Goal: Information Seeking & Learning: Learn about a topic

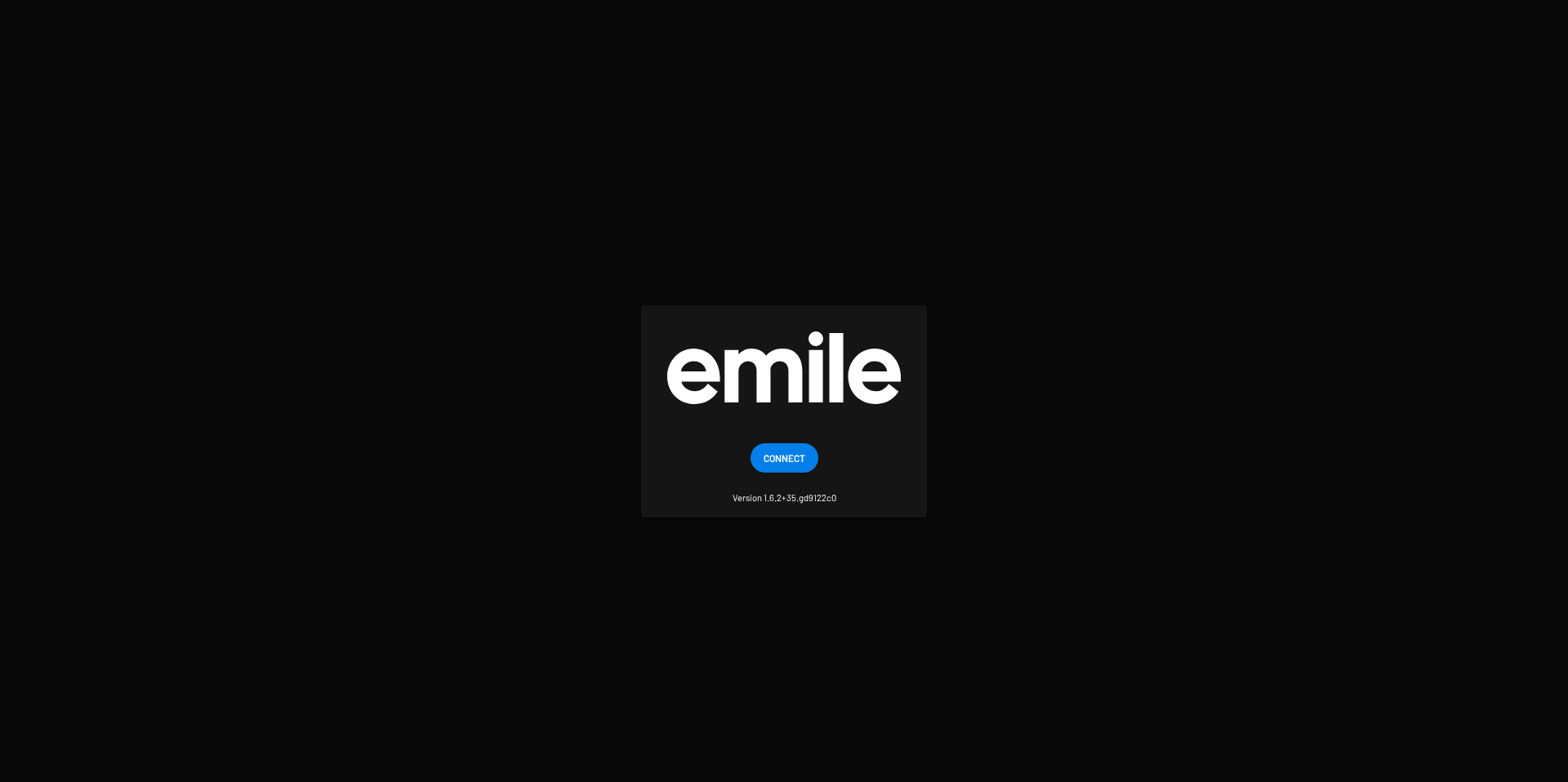
click at [777, 448] on span "Connect" at bounding box center [784, 458] width 42 height 29
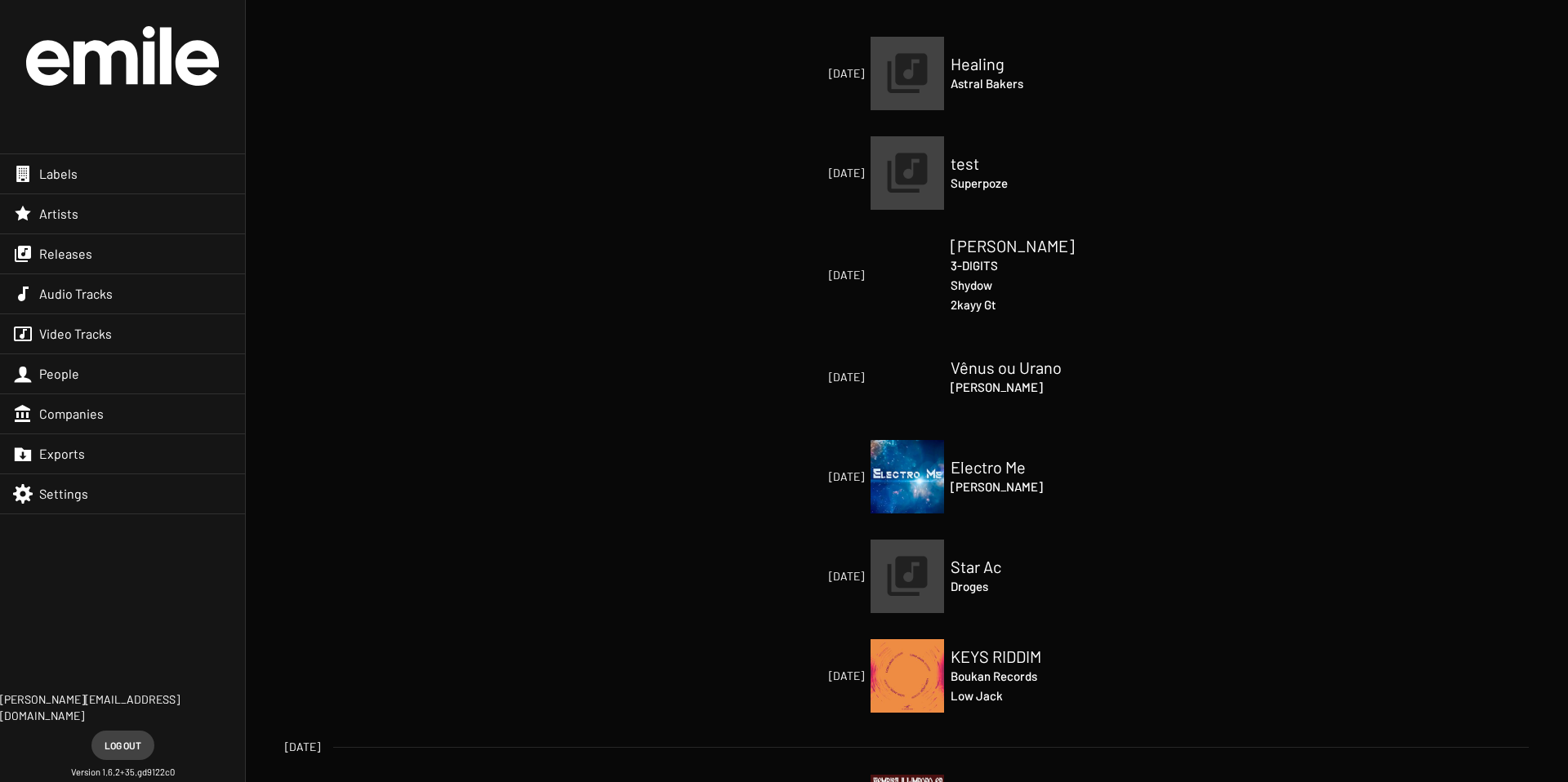
scroll to position [674, 0]
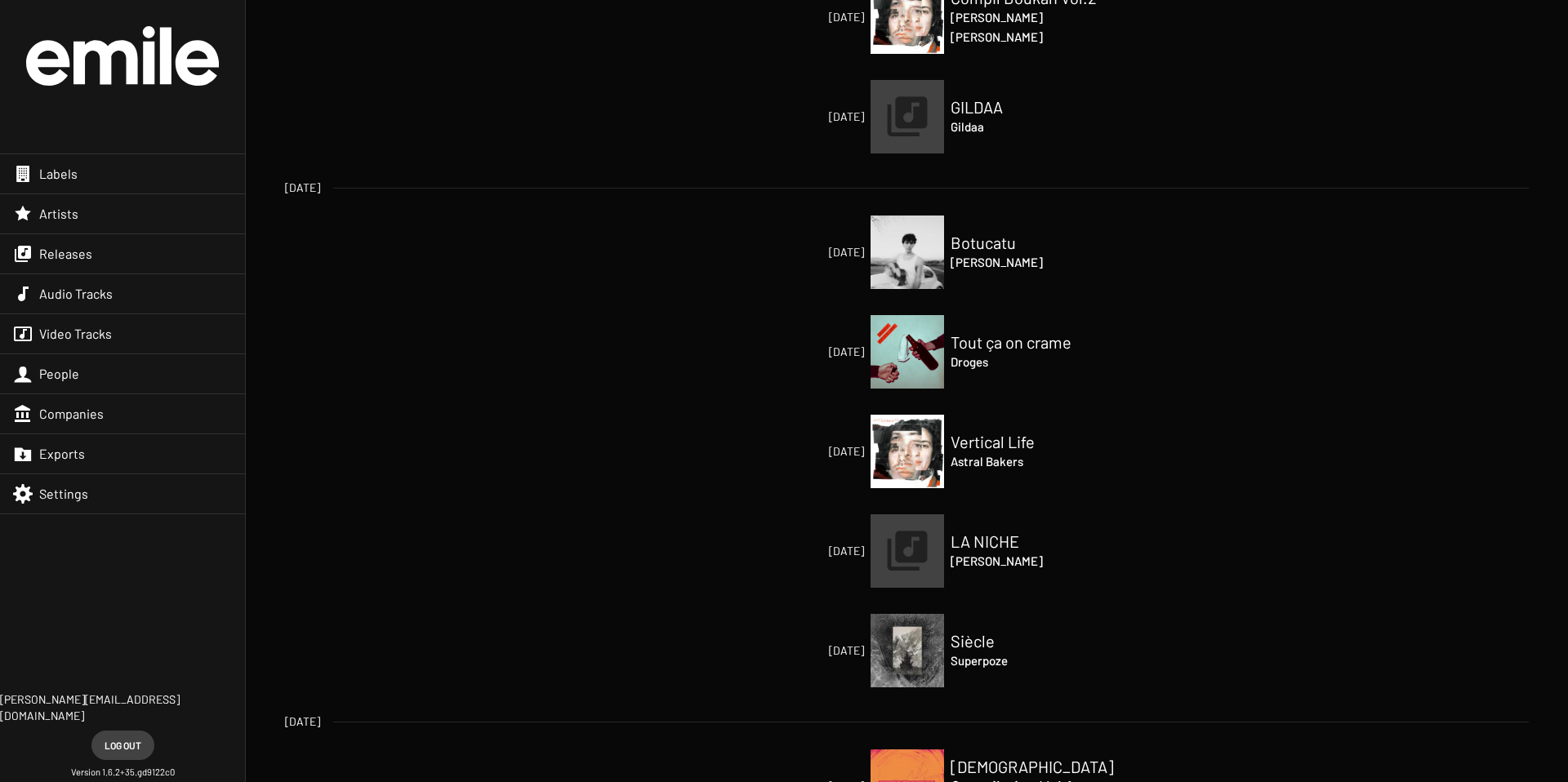
click at [61, 178] on span "Labels" at bounding box center [58, 174] width 38 height 16
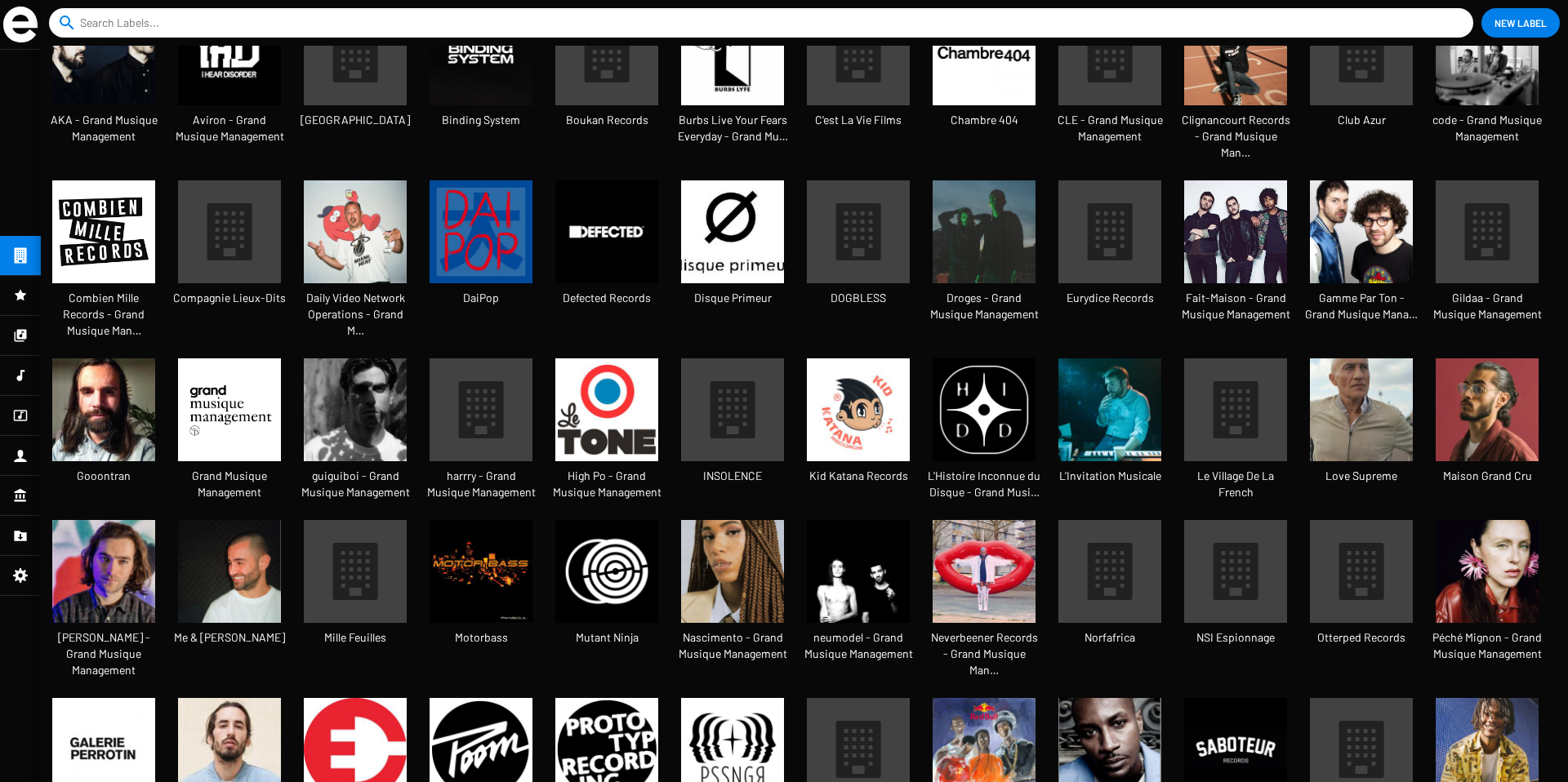
click at [242, 358] on img at bounding box center [228, 409] width 103 height 103
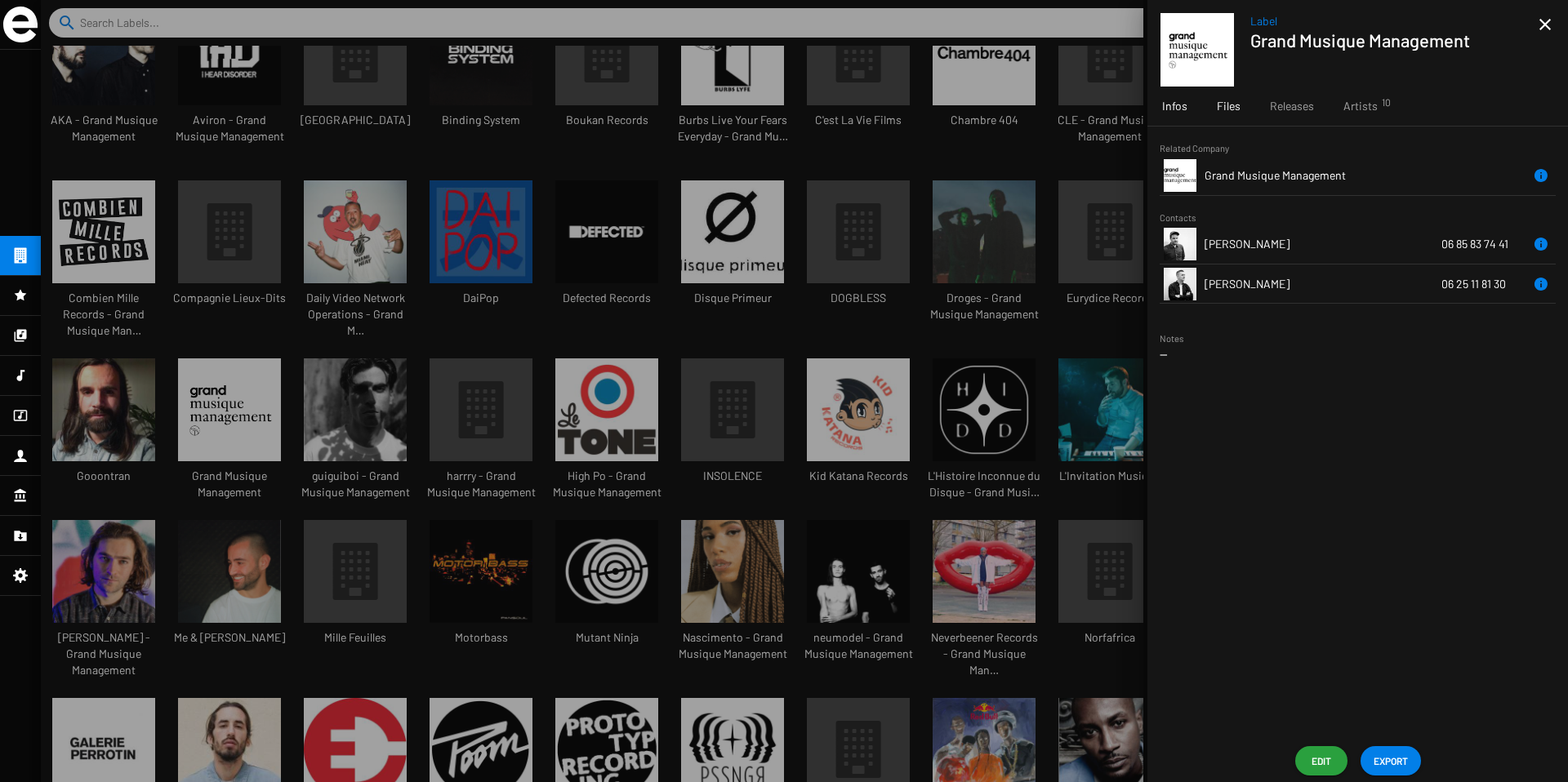
click at [1234, 107] on span "Files" at bounding box center [1229, 106] width 24 height 16
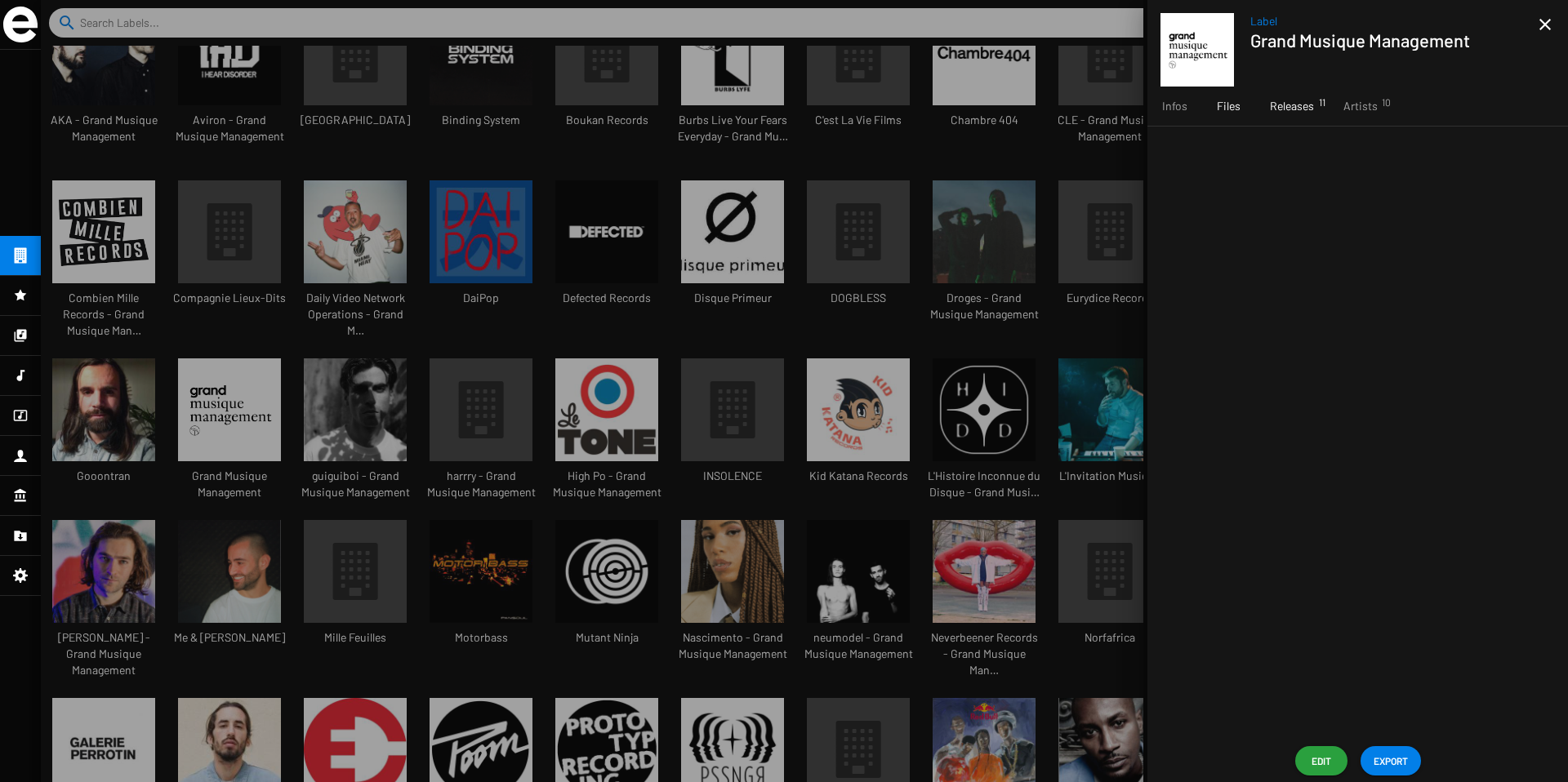
click at [1277, 111] on span "Releases 11" at bounding box center [1292, 106] width 44 height 16
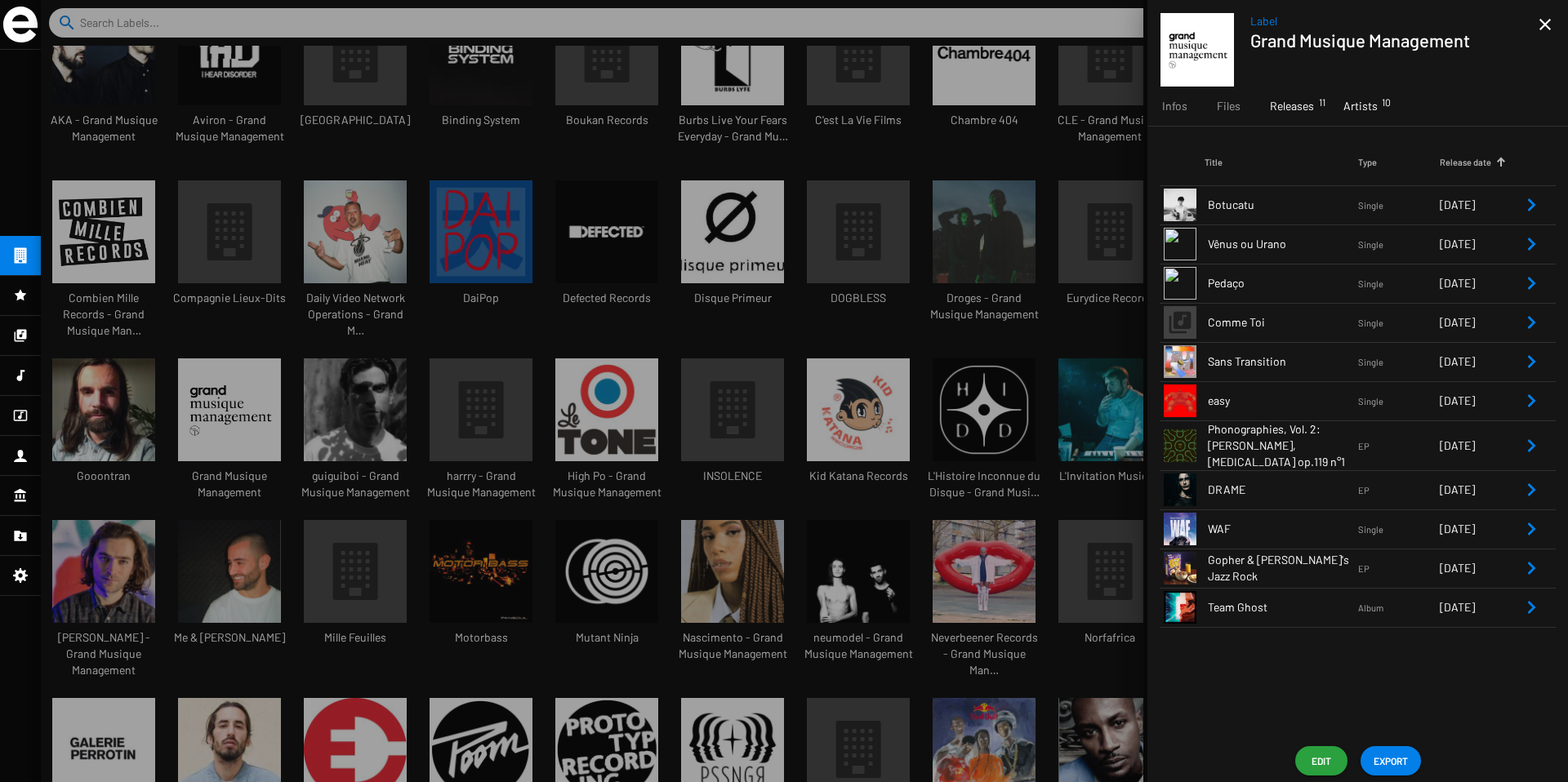
click at [1372, 106] on span "Artists 10" at bounding box center [1361, 106] width 34 height 16
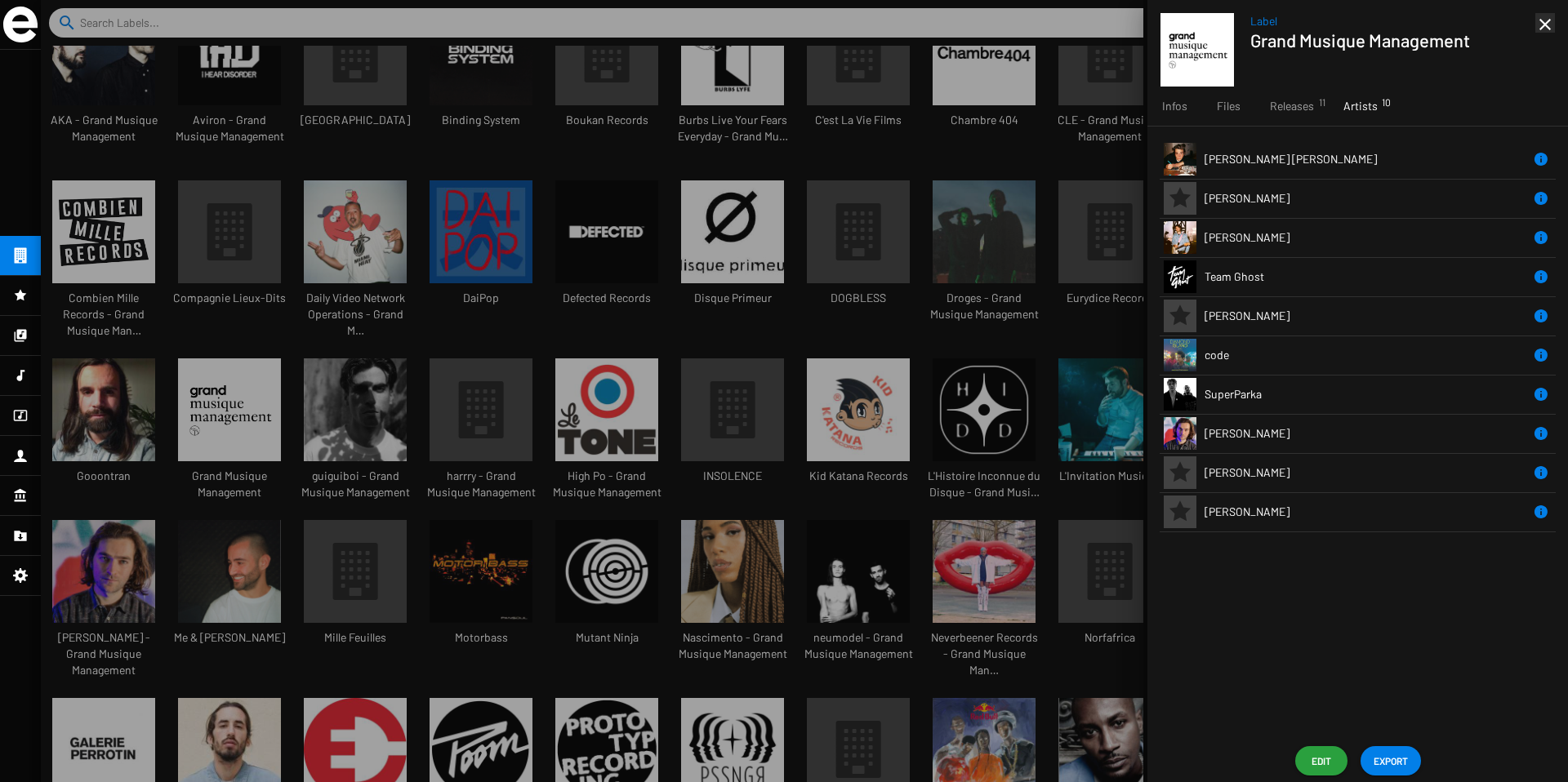
click at [1546, 20] on mat-icon "close" at bounding box center [1545, 25] width 20 height 20
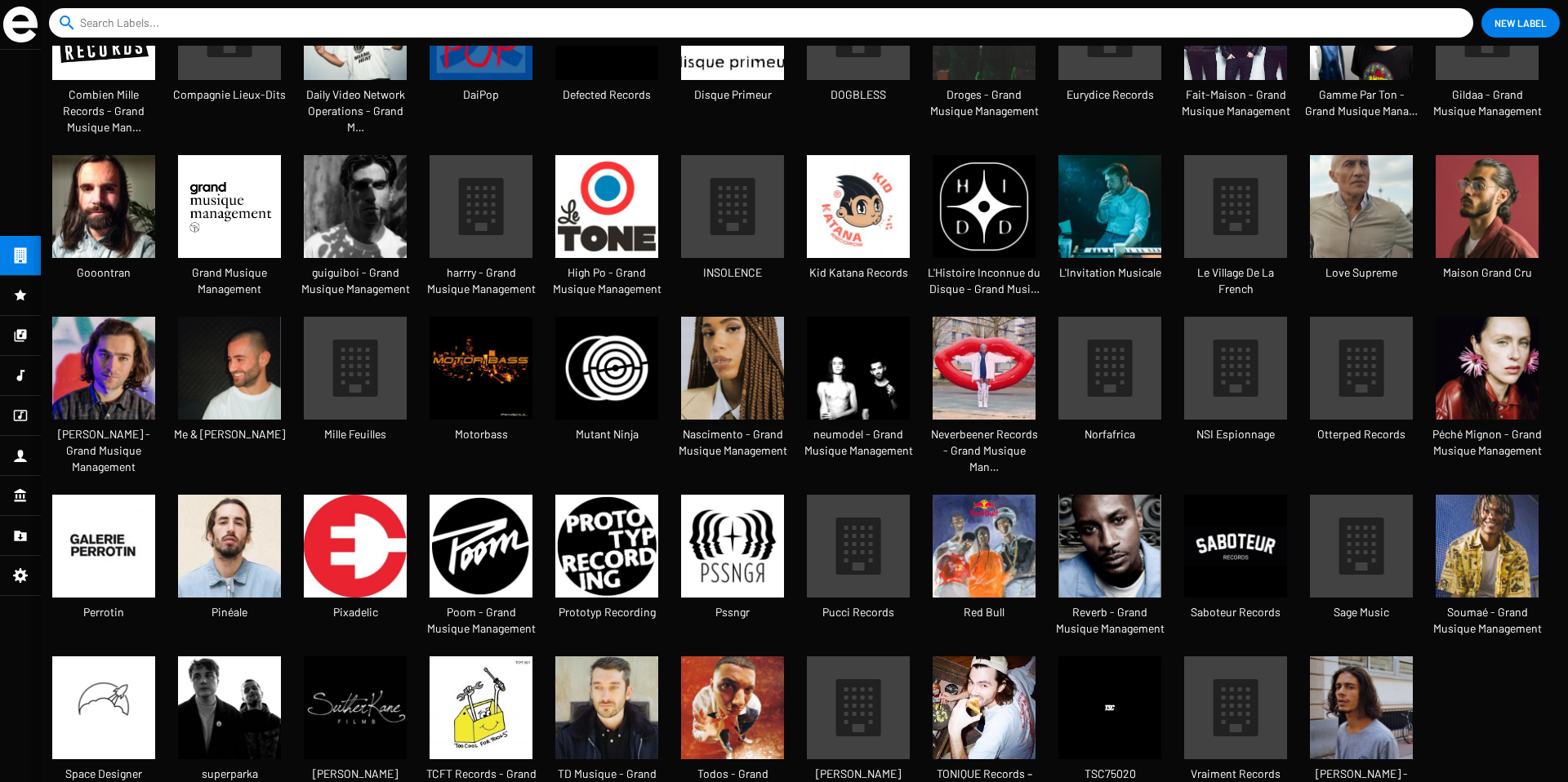
click at [969, 656] on img at bounding box center [983, 707] width 103 height 103
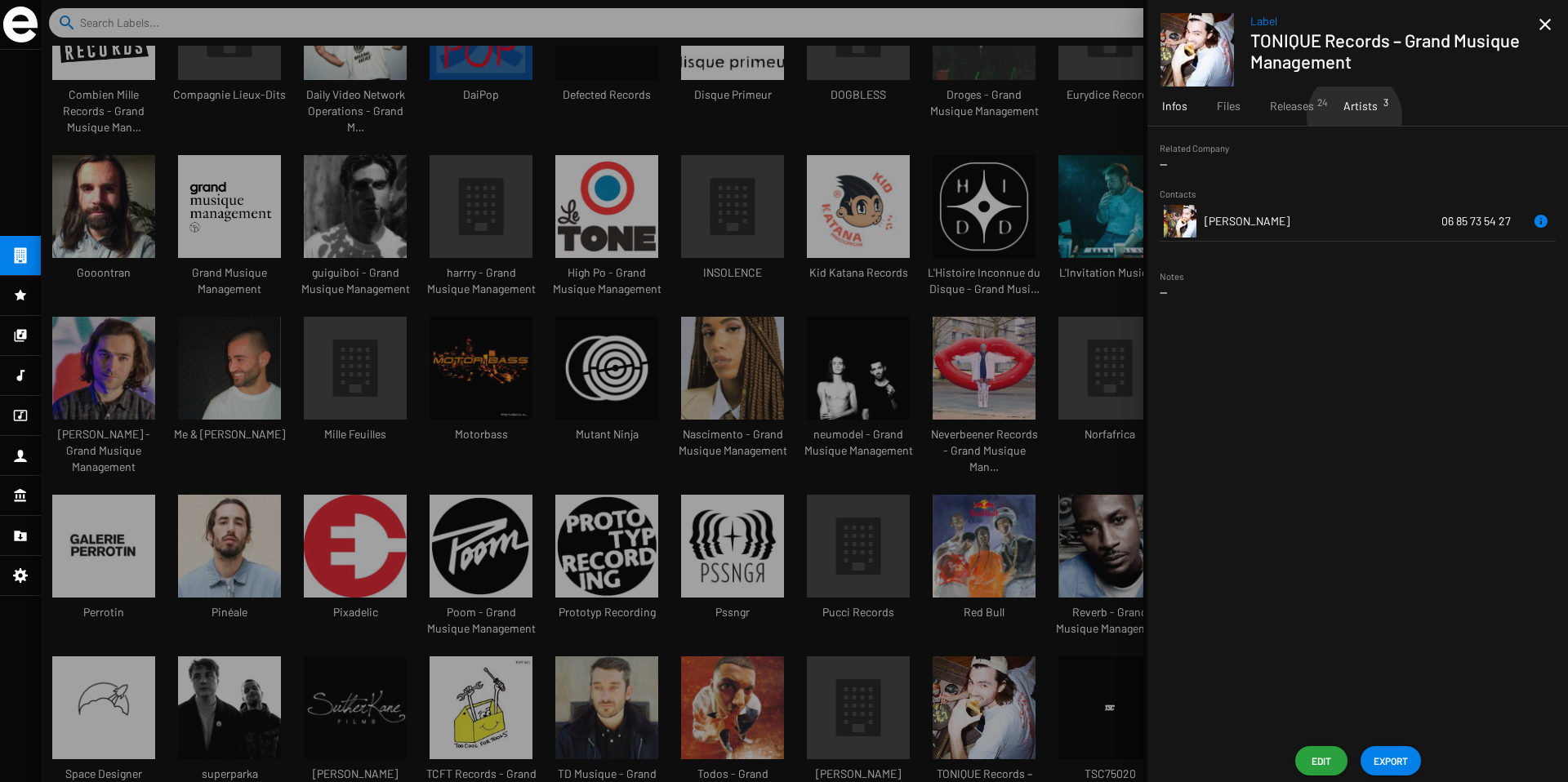
click at [1354, 117] on div "Artists 3" at bounding box center [1361, 106] width 64 height 39
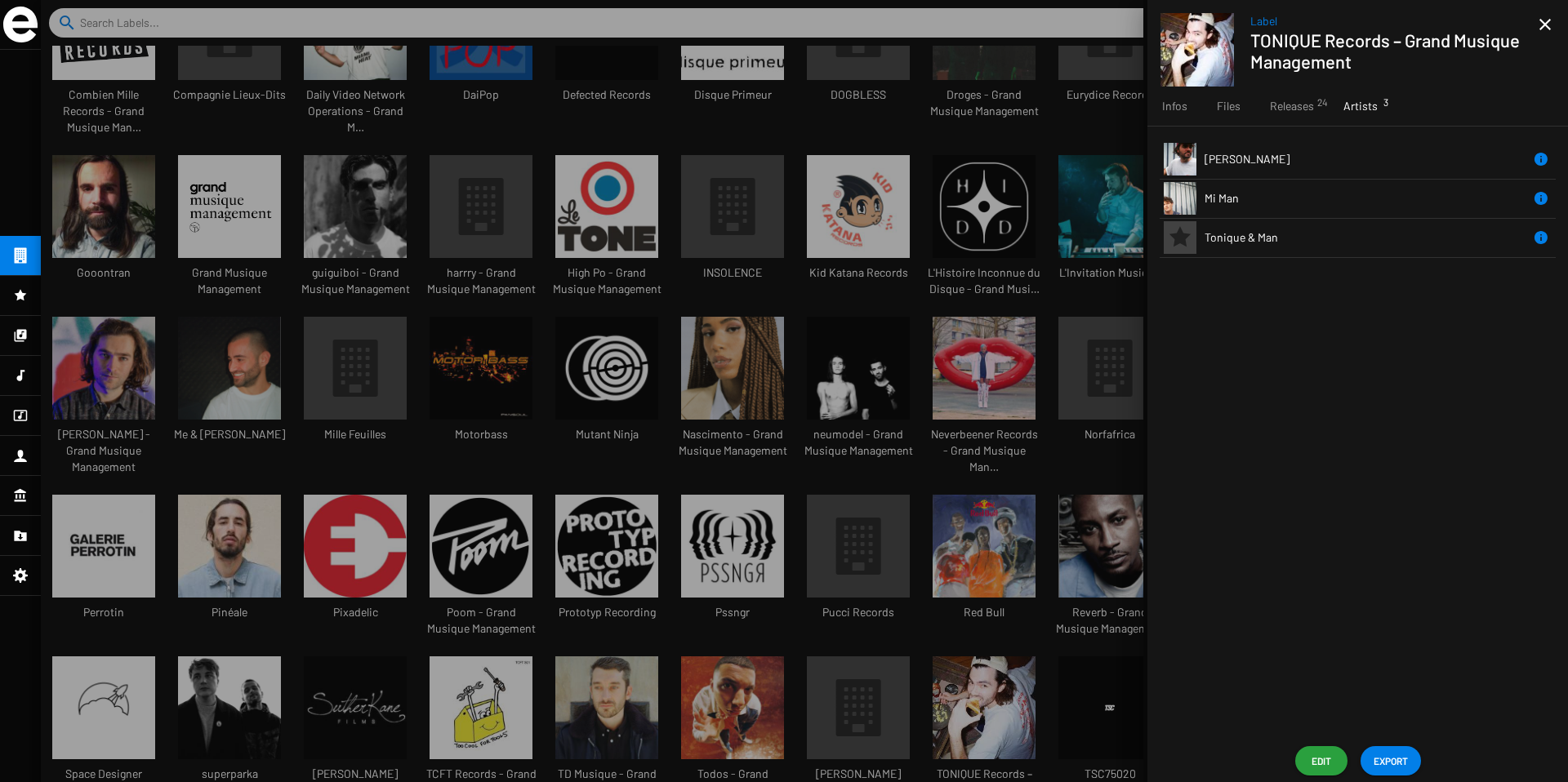
click at [1335, 233] on td "Tonique & Man" at bounding box center [1368, 237] width 326 height 39
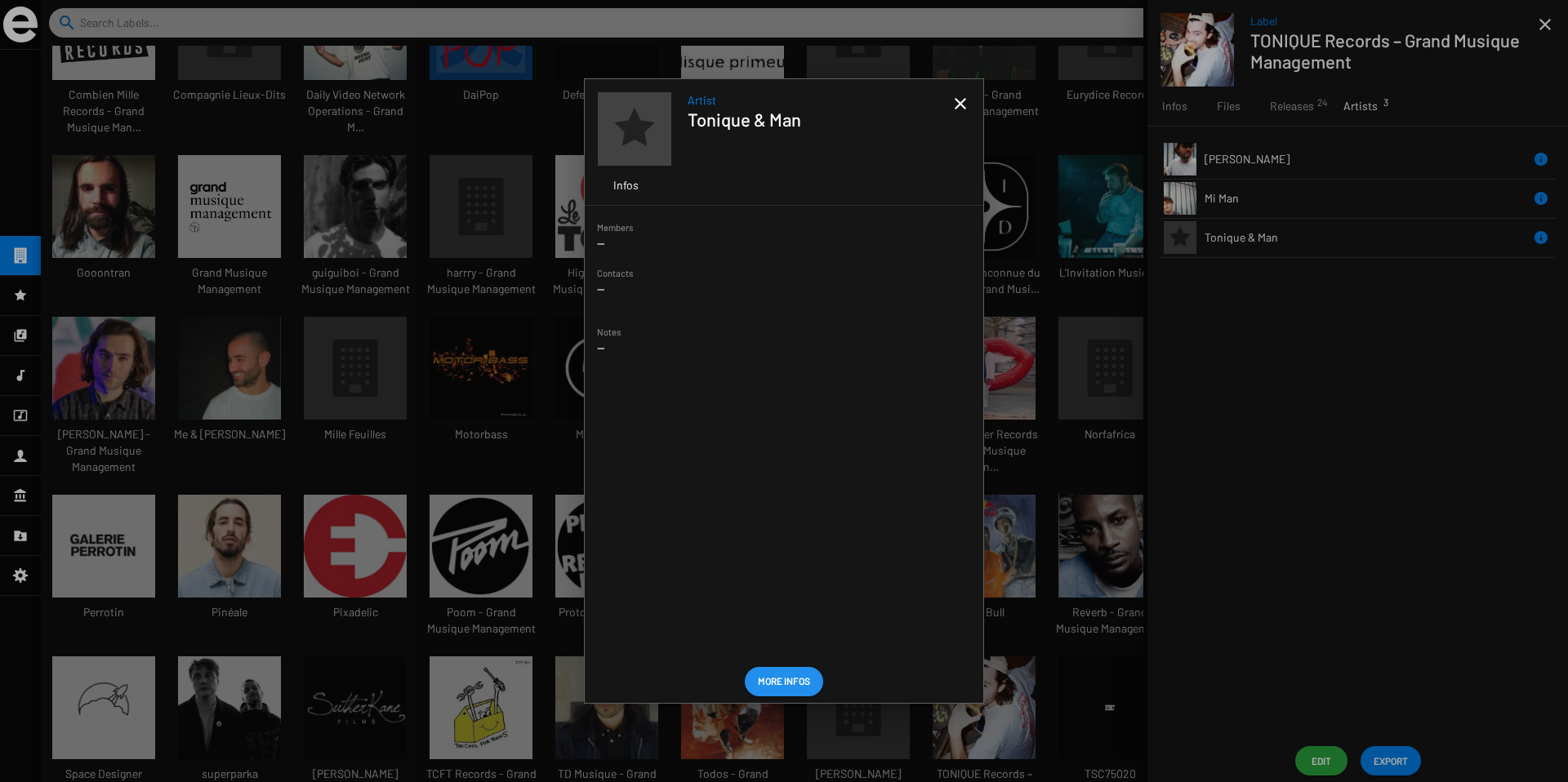
click at [960, 107] on mat-icon "close" at bounding box center [961, 104] width 20 height 20
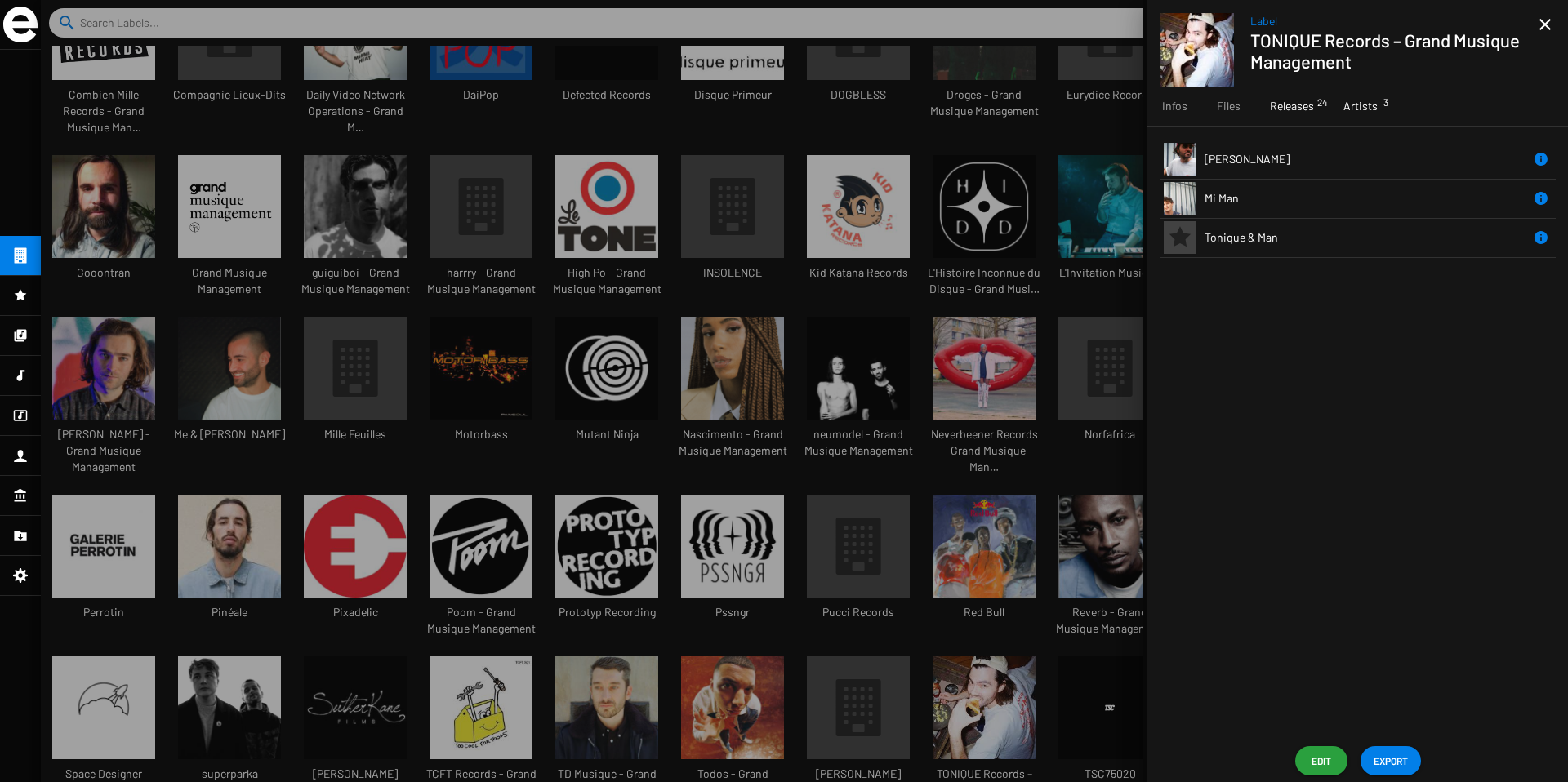
click at [1272, 103] on span "Releases 24" at bounding box center [1292, 106] width 44 height 16
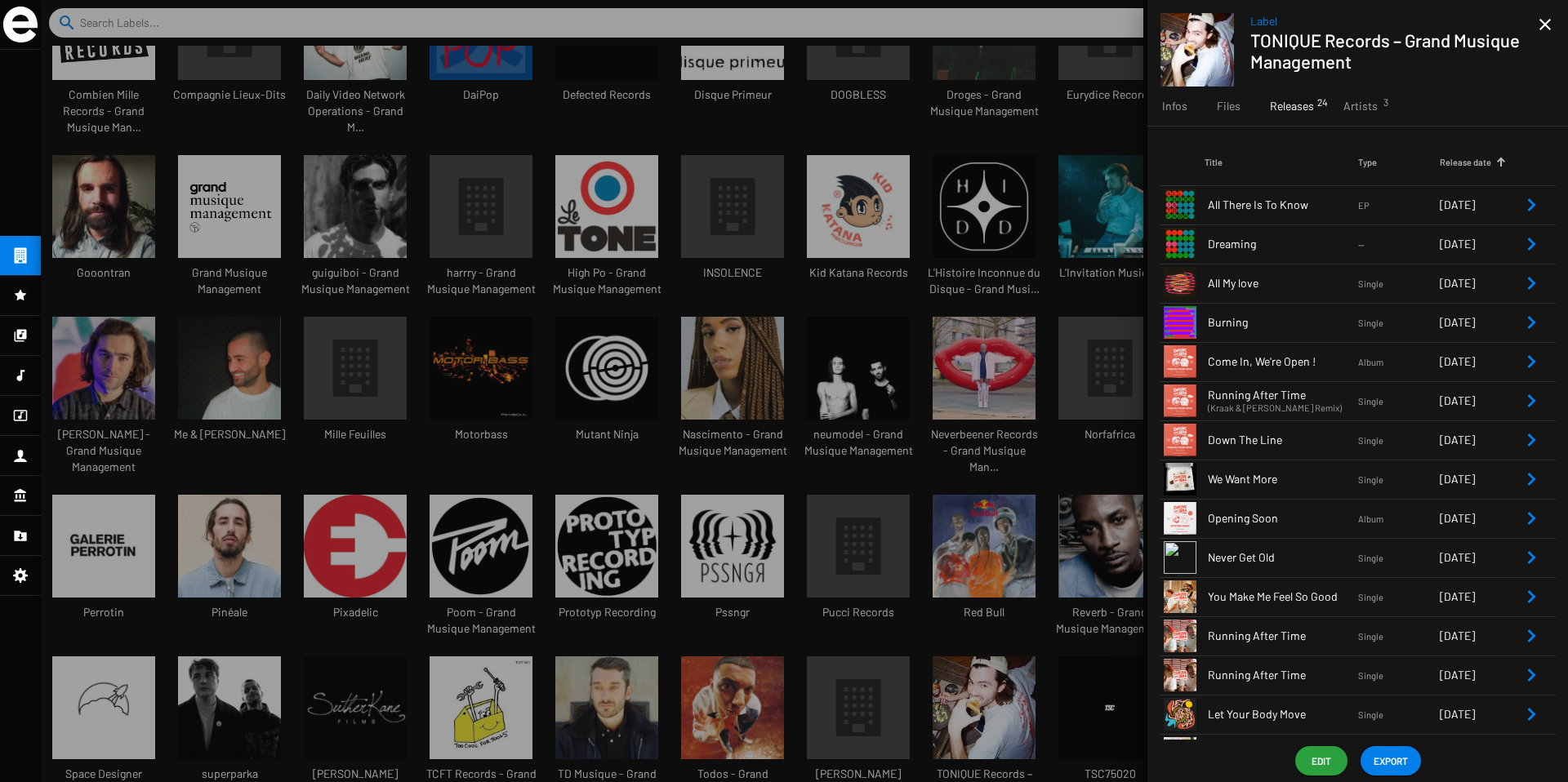
click at [1528, 209] on icon "Remove Reference" at bounding box center [1532, 204] width 8 height 13
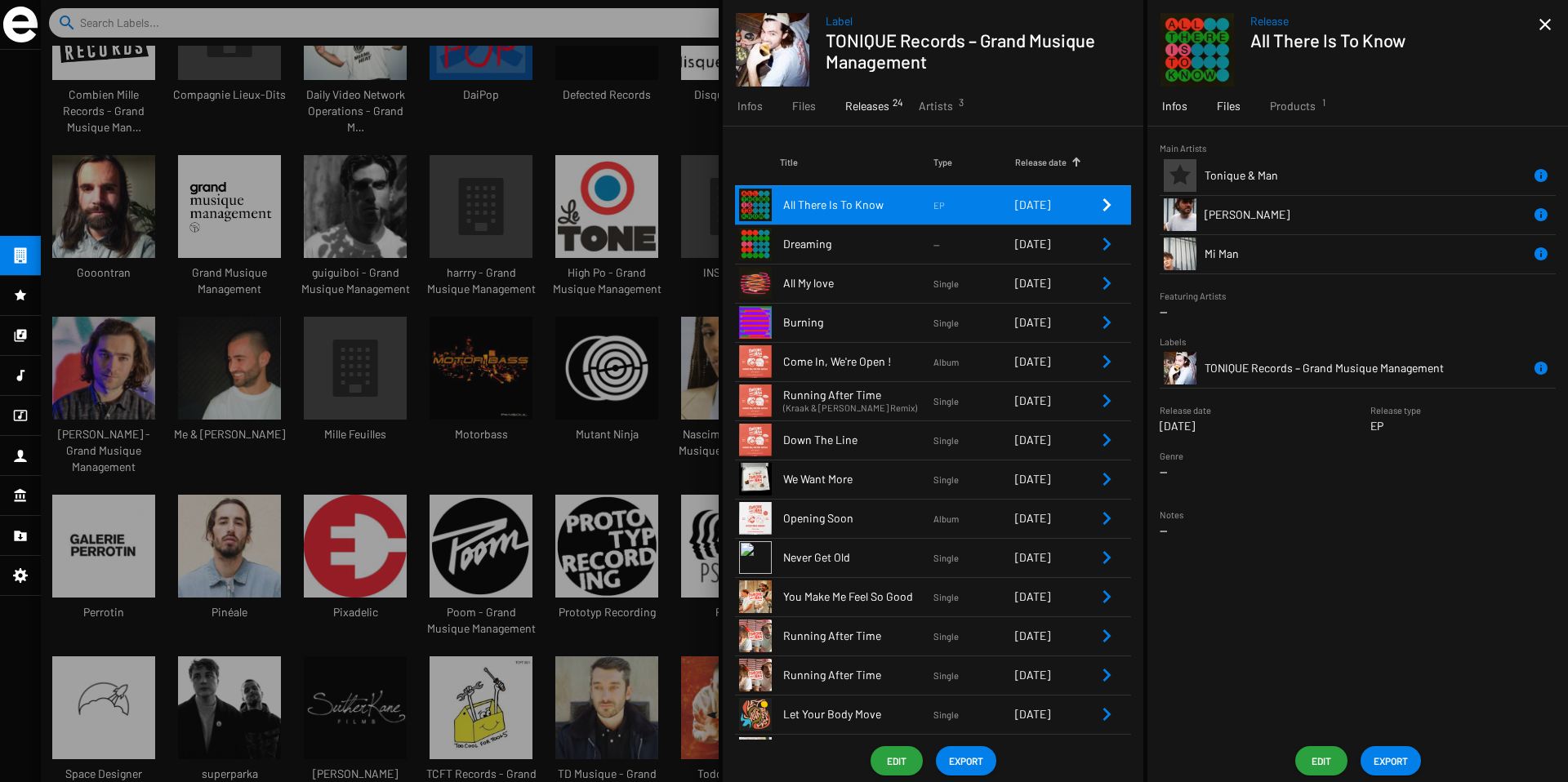
click at [1231, 111] on span "Files" at bounding box center [1229, 106] width 24 height 16
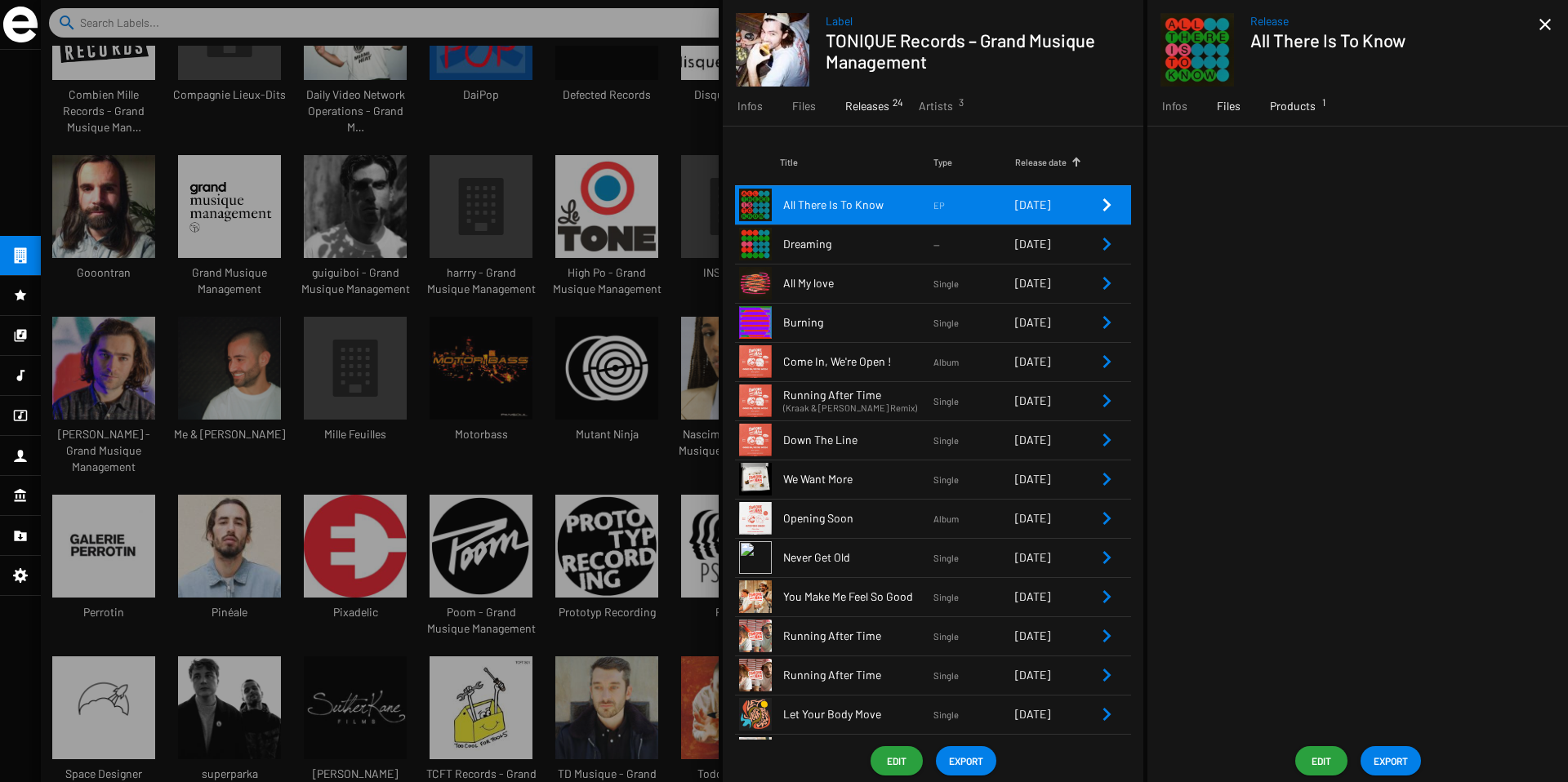
click at [1310, 108] on span "Products 1" at bounding box center [1293, 106] width 46 height 16
click at [1218, 104] on span "Files" at bounding box center [1229, 106] width 24 height 16
click at [1185, 104] on span "Infos" at bounding box center [1174, 106] width 25 height 16
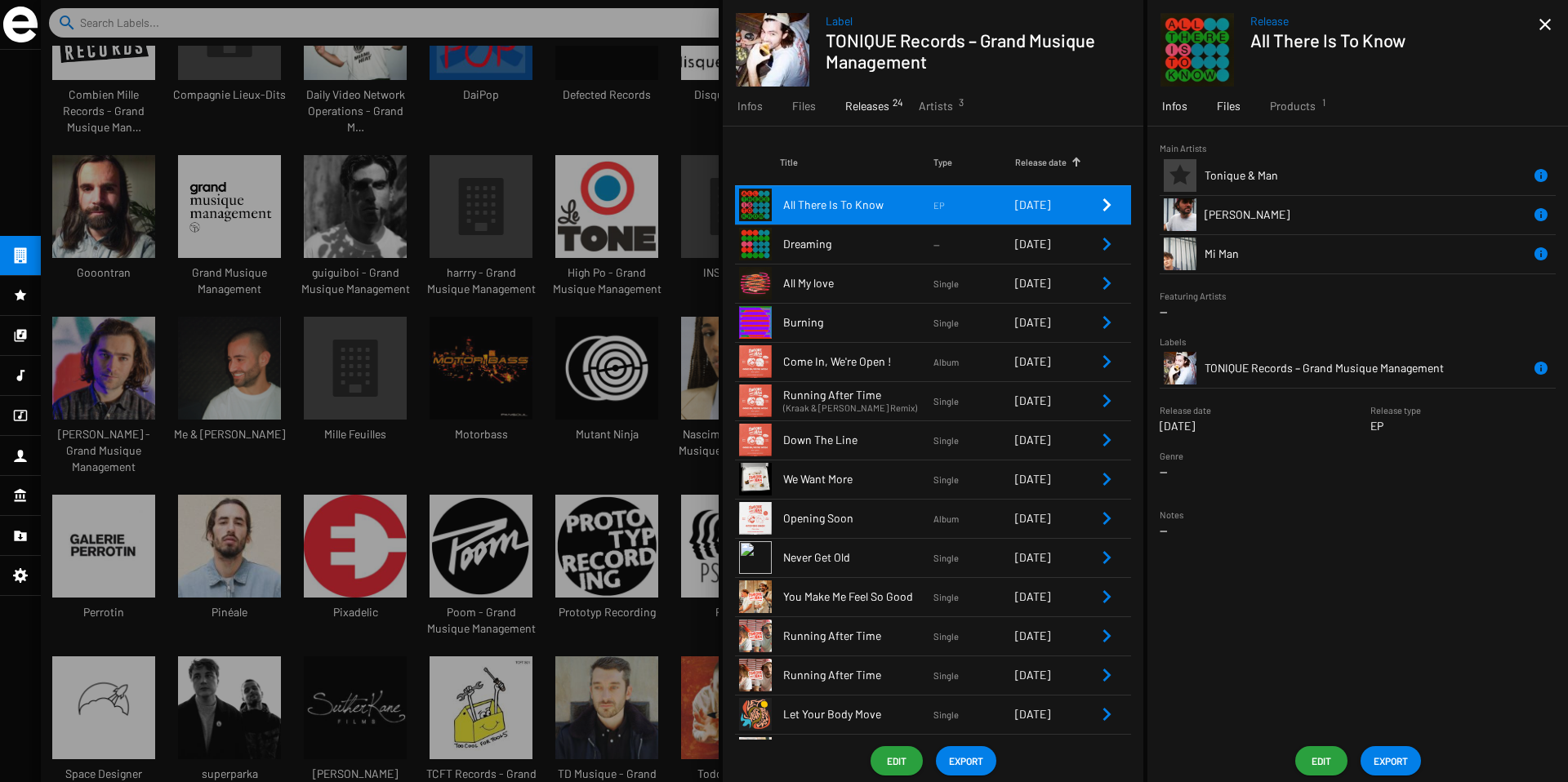
click at [1244, 115] on div "Files" at bounding box center [1228, 106] width 53 height 39
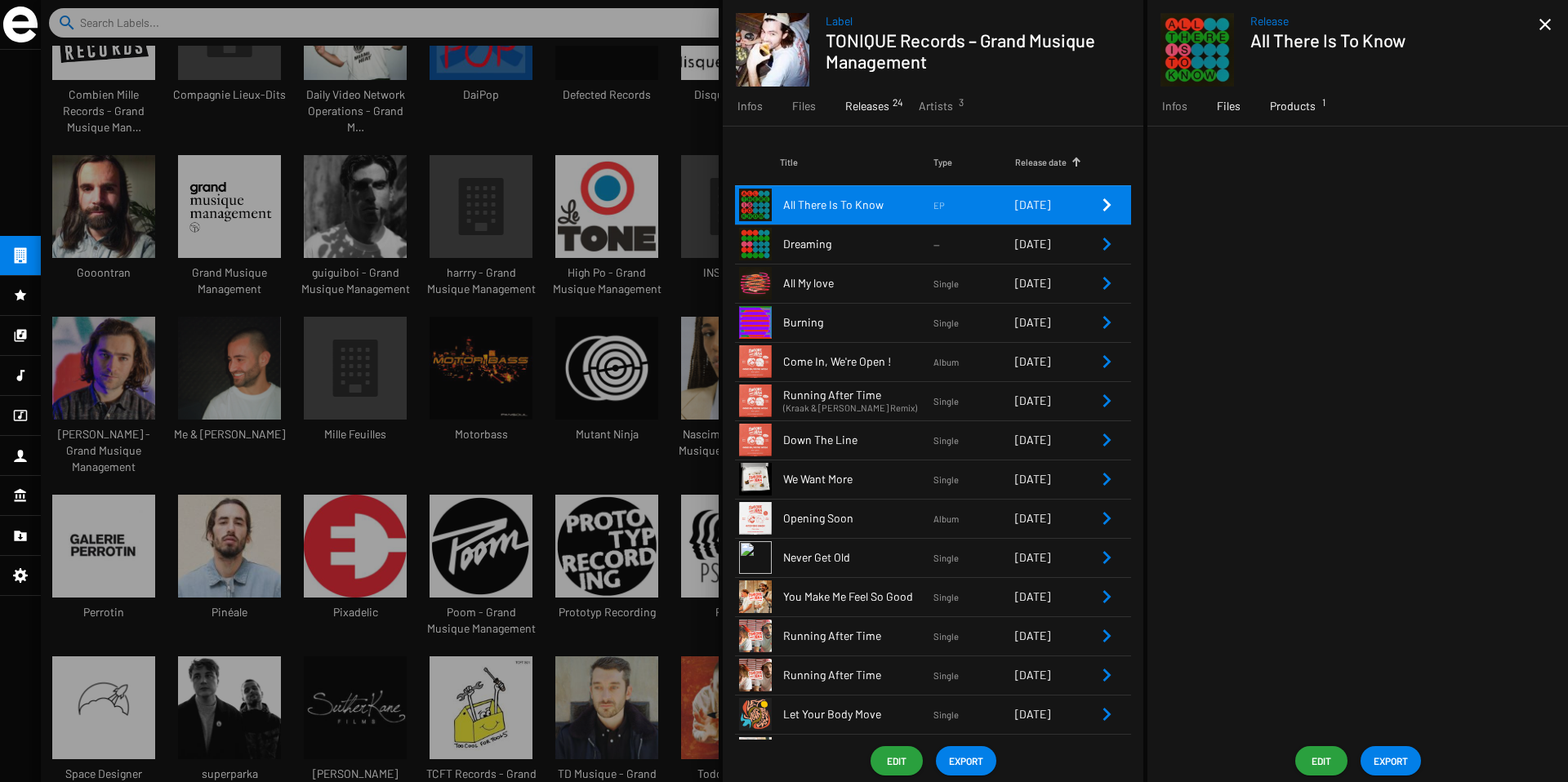
click at [1290, 106] on span "Products 1" at bounding box center [1293, 106] width 46 height 16
click at [883, 257] on td "Dreaming" at bounding box center [857, 243] width 154 height 39
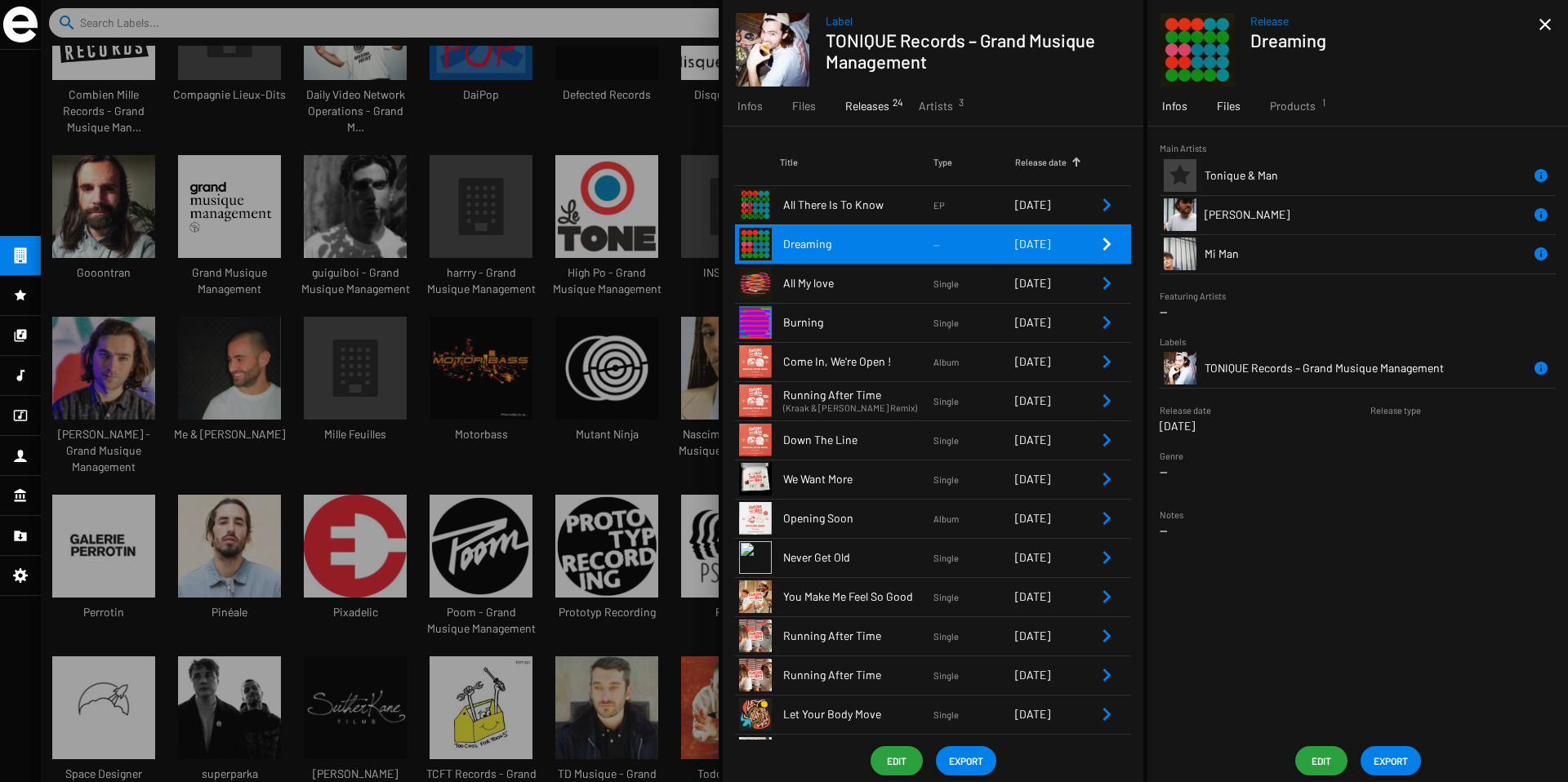
click at [1214, 115] on div "Files" at bounding box center [1228, 106] width 53 height 39
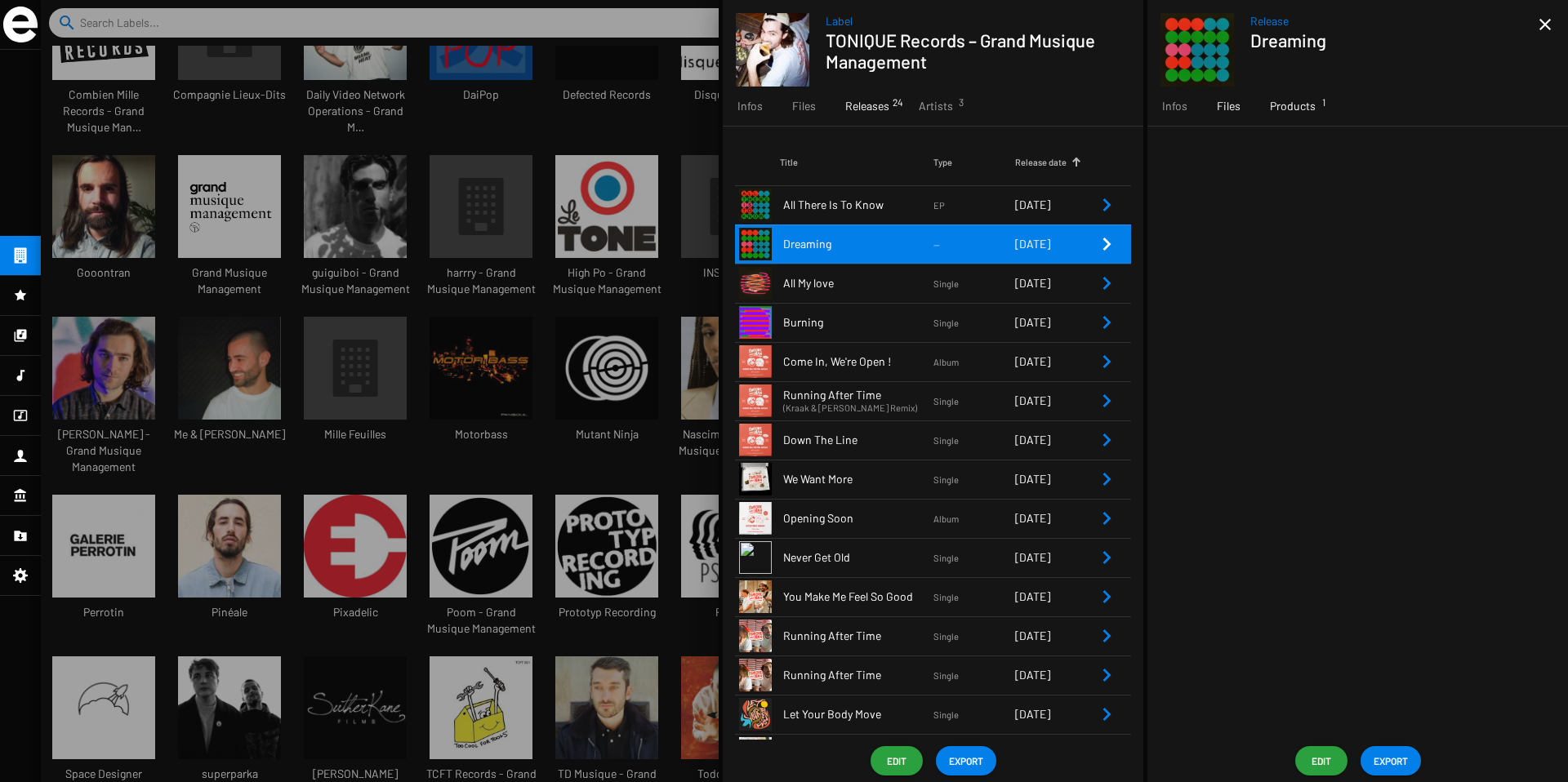
click at [1290, 112] on span "Products 1" at bounding box center [1293, 106] width 46 height 16
click at [868, 292] on td "All My love" at bounding box center [857, 282] width 154 height 39
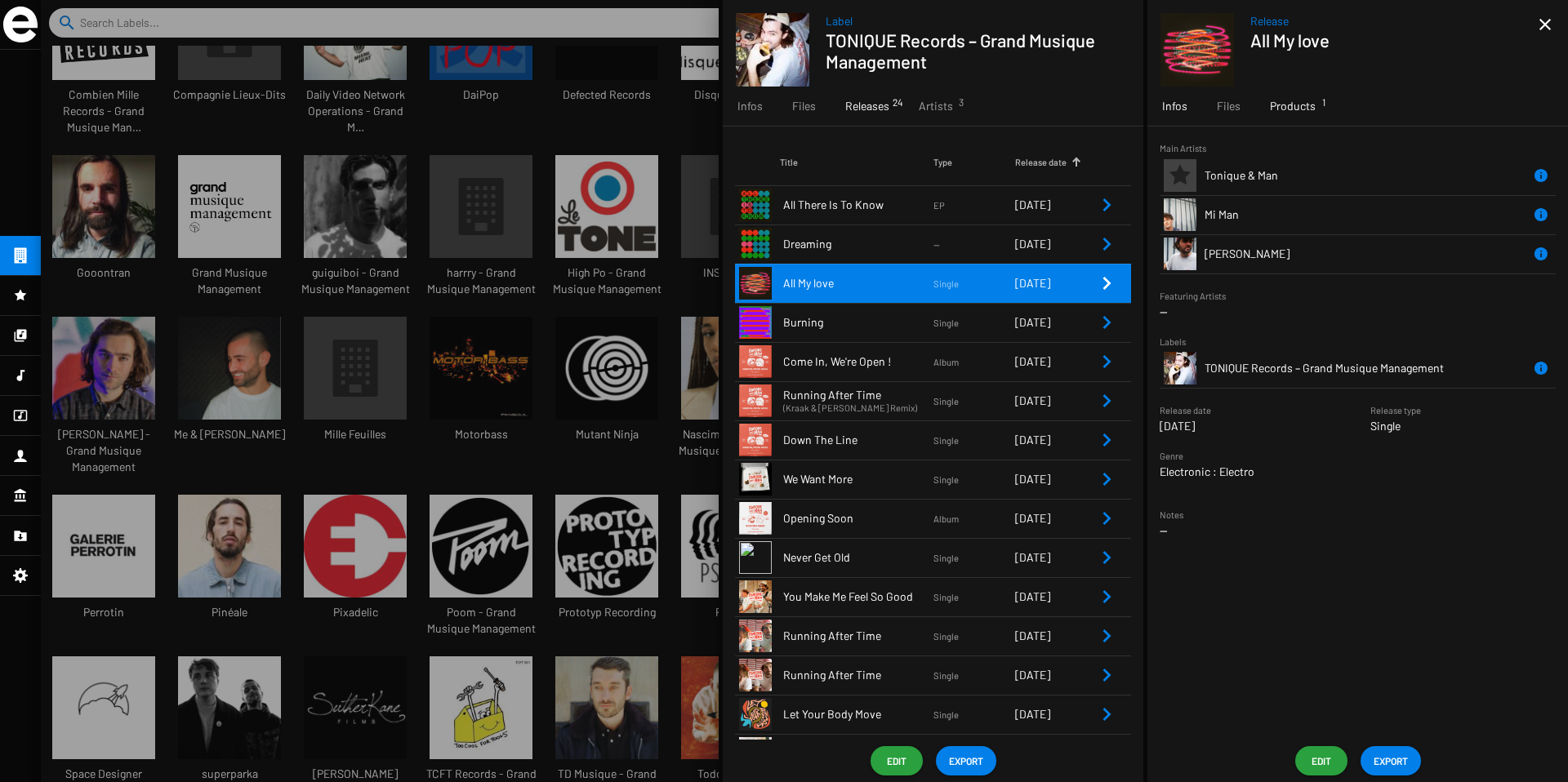
click at [1304, 114] on span "Products 1" at bounding box center [1293, 106] width 46 height 16
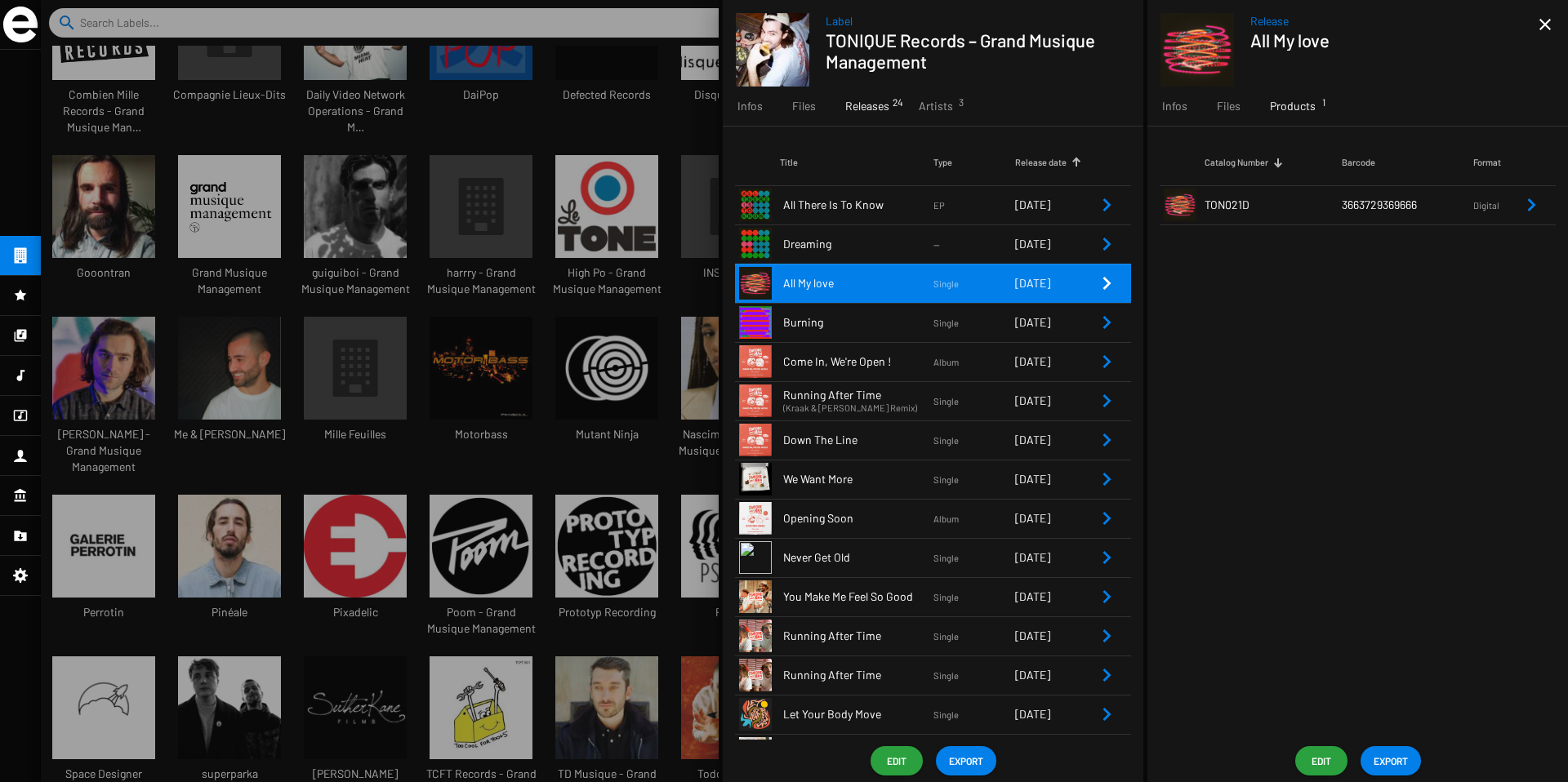
click at [852, 342] on td "Come In, We're Open !" at bounding box center [857, 361] width 154 height 39
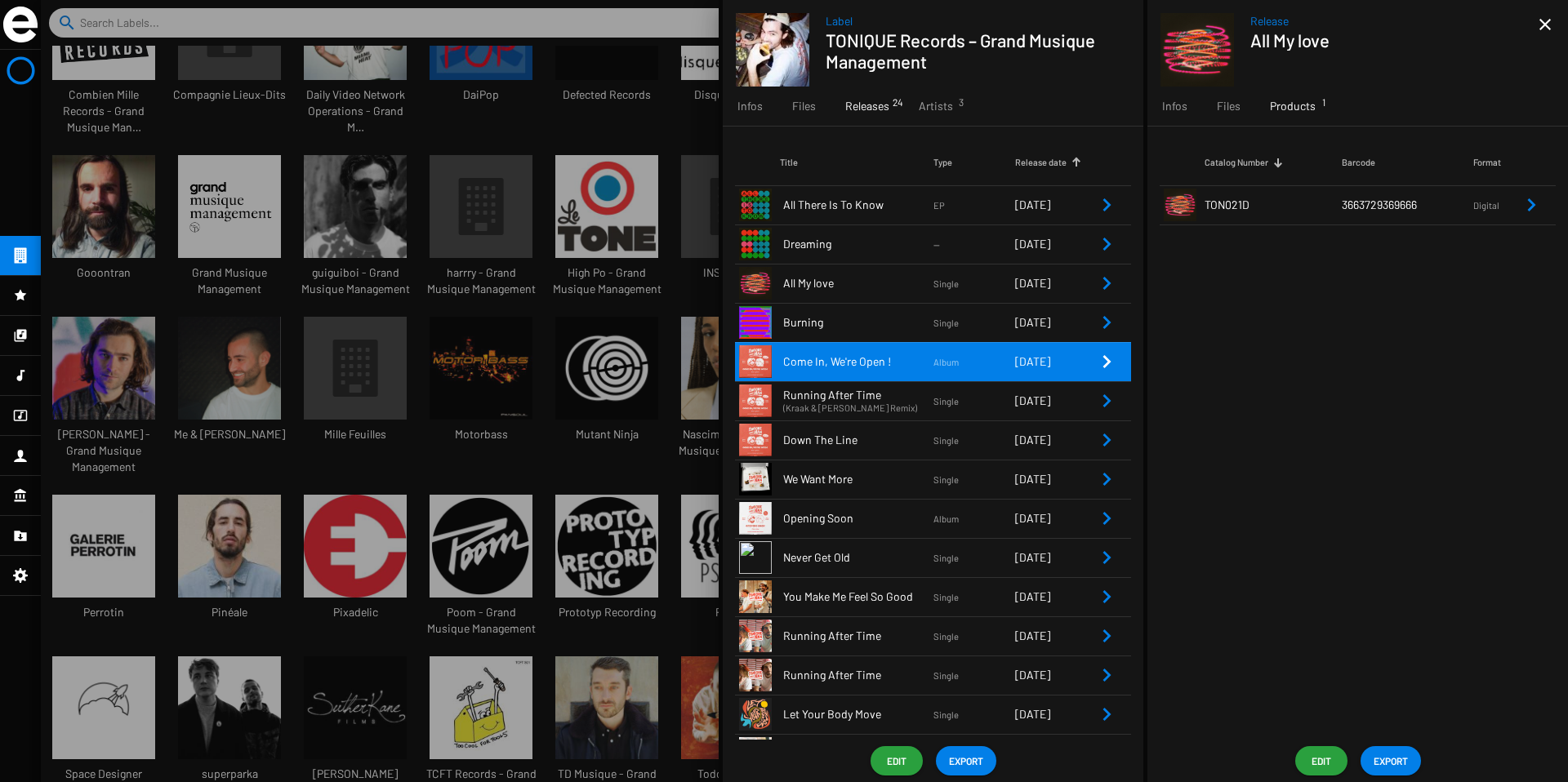
click at [852, 319] on span "Burning" at bounding box center [858, 322] width 151 height 16
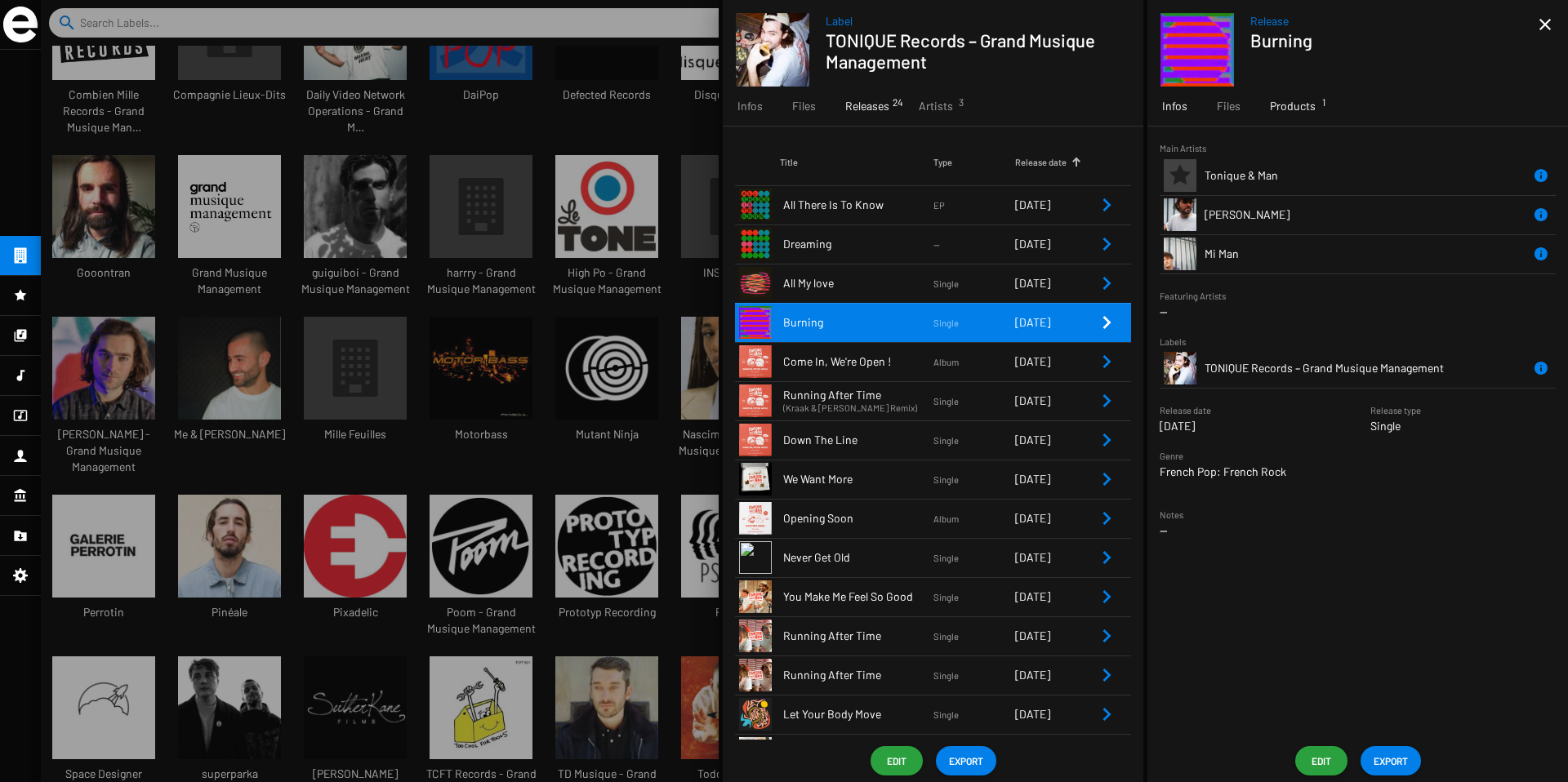
click at [1290, 114] on span "Products 1" at bounding box center [1293, 106] width 46 height 16
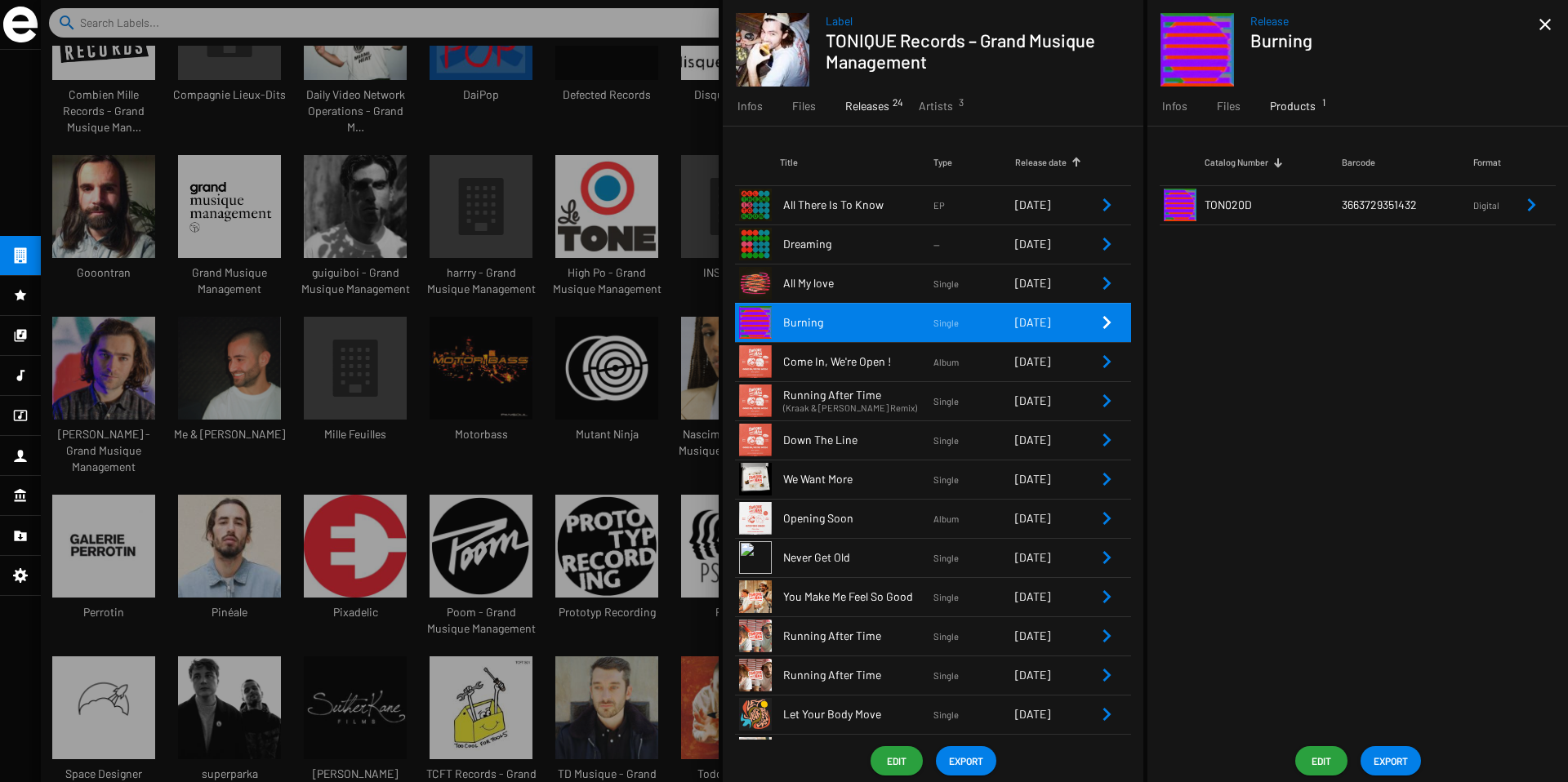
click at [859, 367] on span "Come In, We're Open !" at bounding box center [858, 361] width 151 height 16
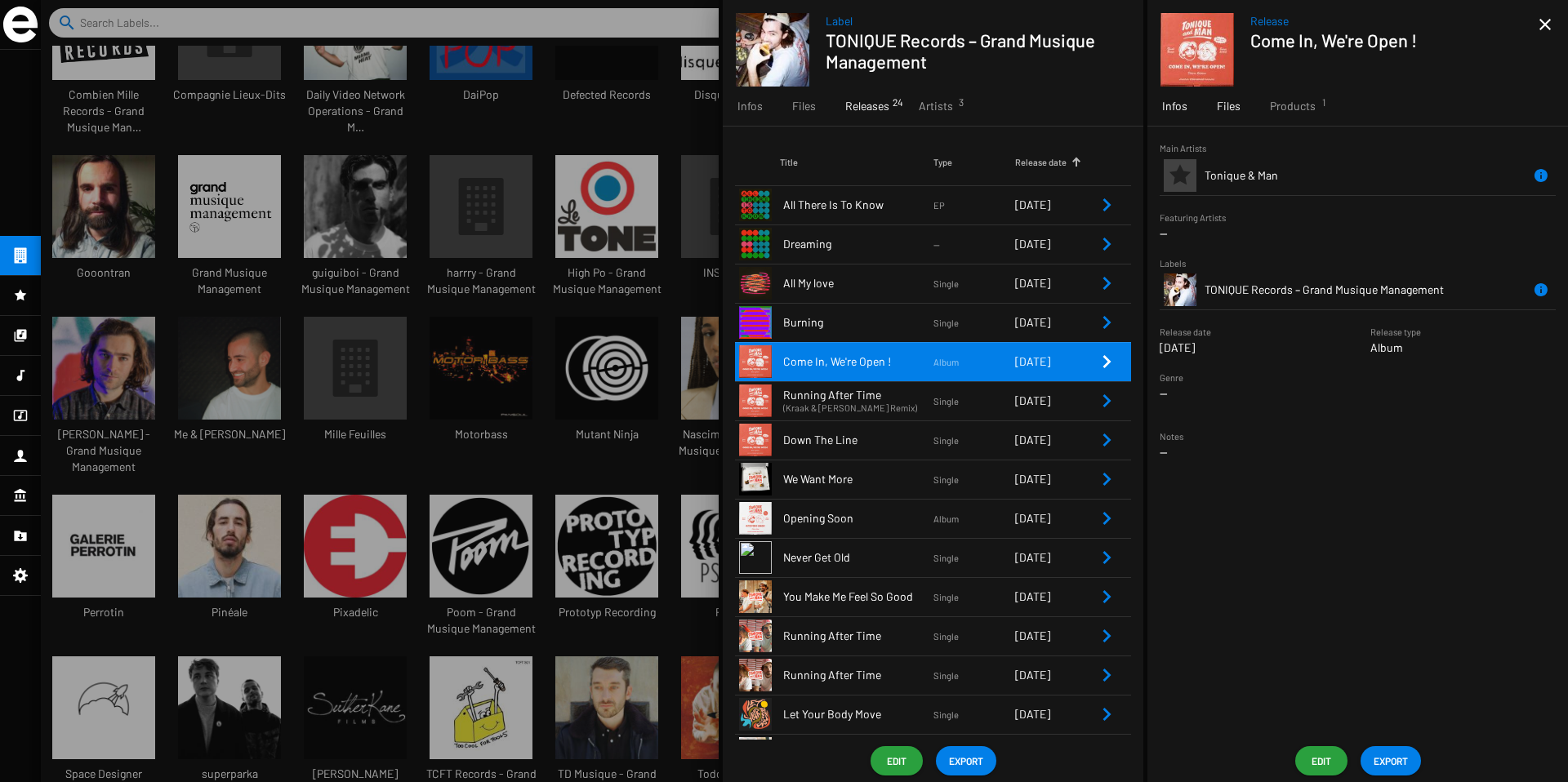
click at [1245, 110] on div "Files" at bounding box center [1228, 106] width 53 height 39
click at [1290, 111] on span "Products 1" at bounding box center [1293, 106] width 46 height 16
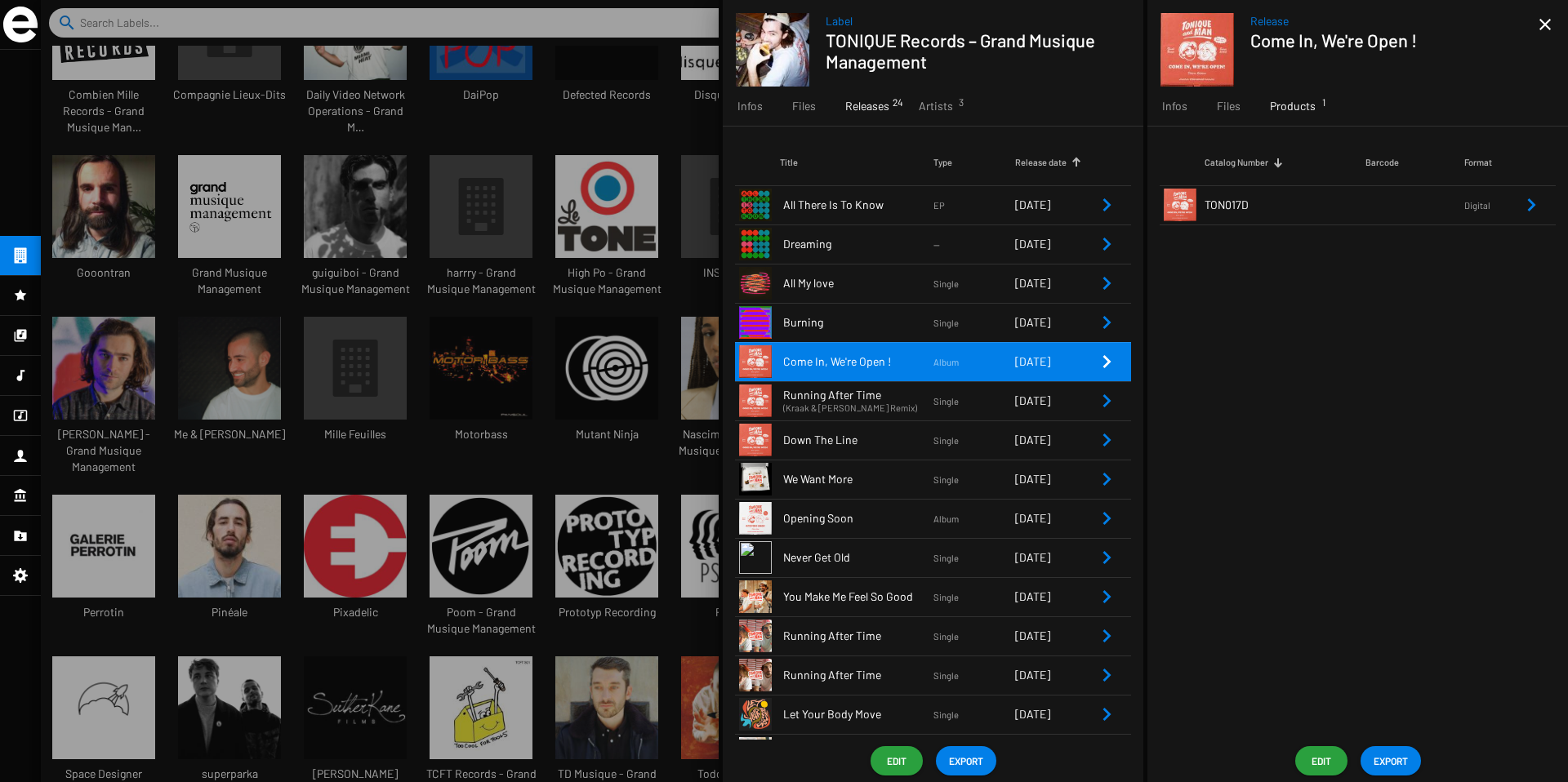
click at [849, 247] on span "Dreaming" at bounding box center [858, 244] width 151 height 16
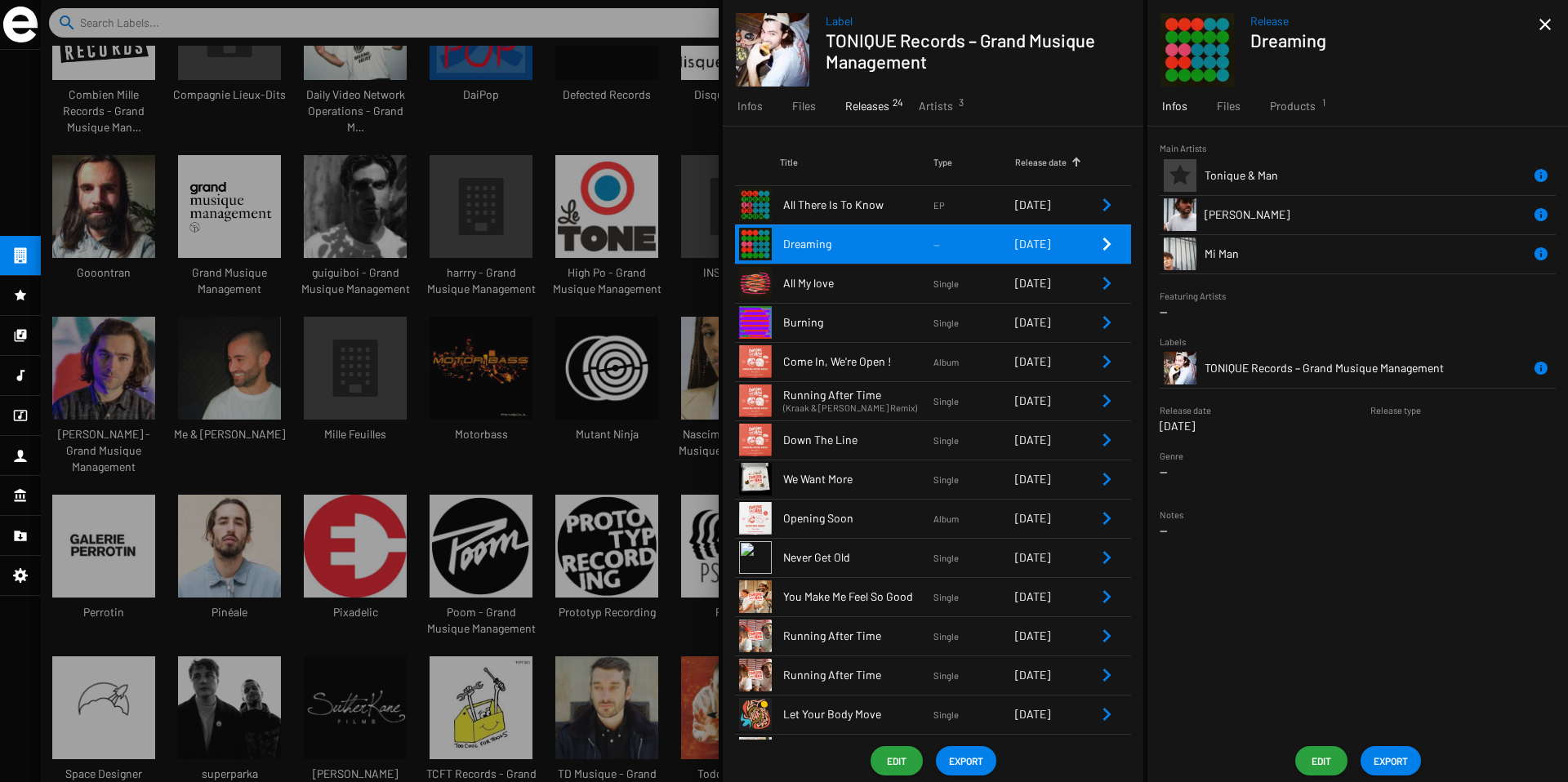
click at [853, 205] on span "All There Is To Know" at bounding box center [858, 204] width 151 height 16
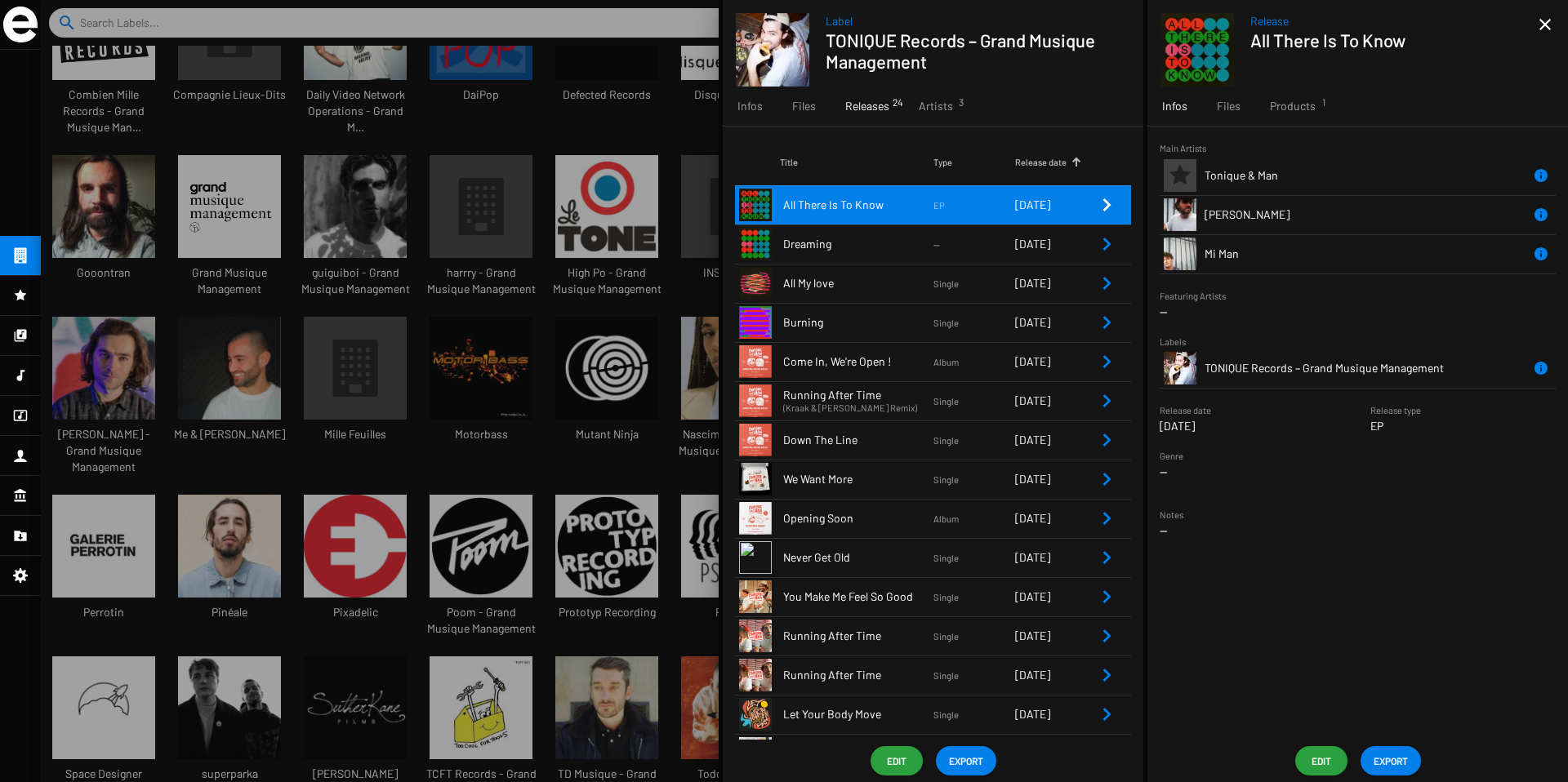
click at [853, 275] on span "All My love" at bounding box center [858, 283] width 151 height 16
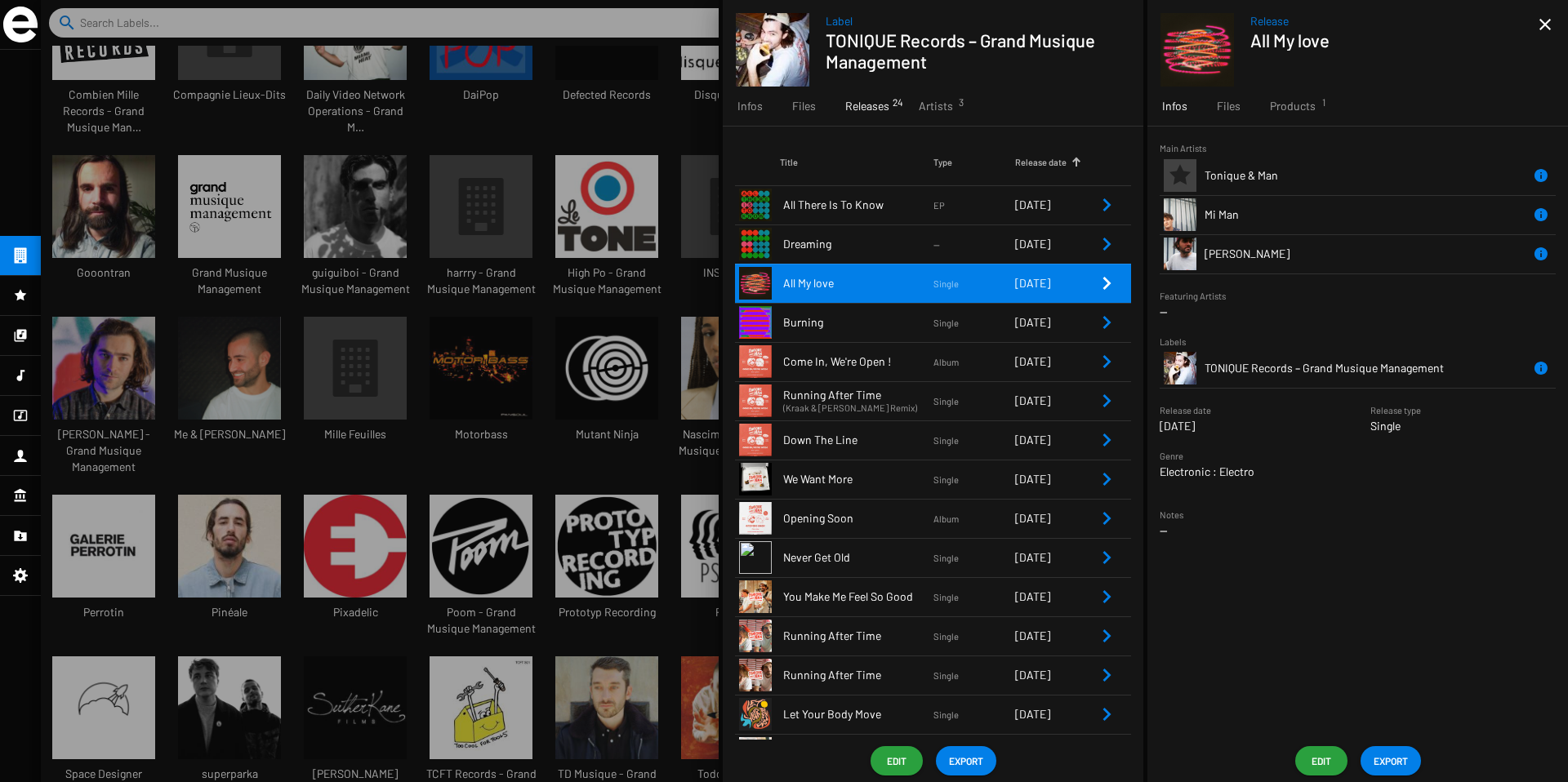
click at [859, 213] on td "All There Is To Know" at bounding box center [857, 204] width 154 height 39
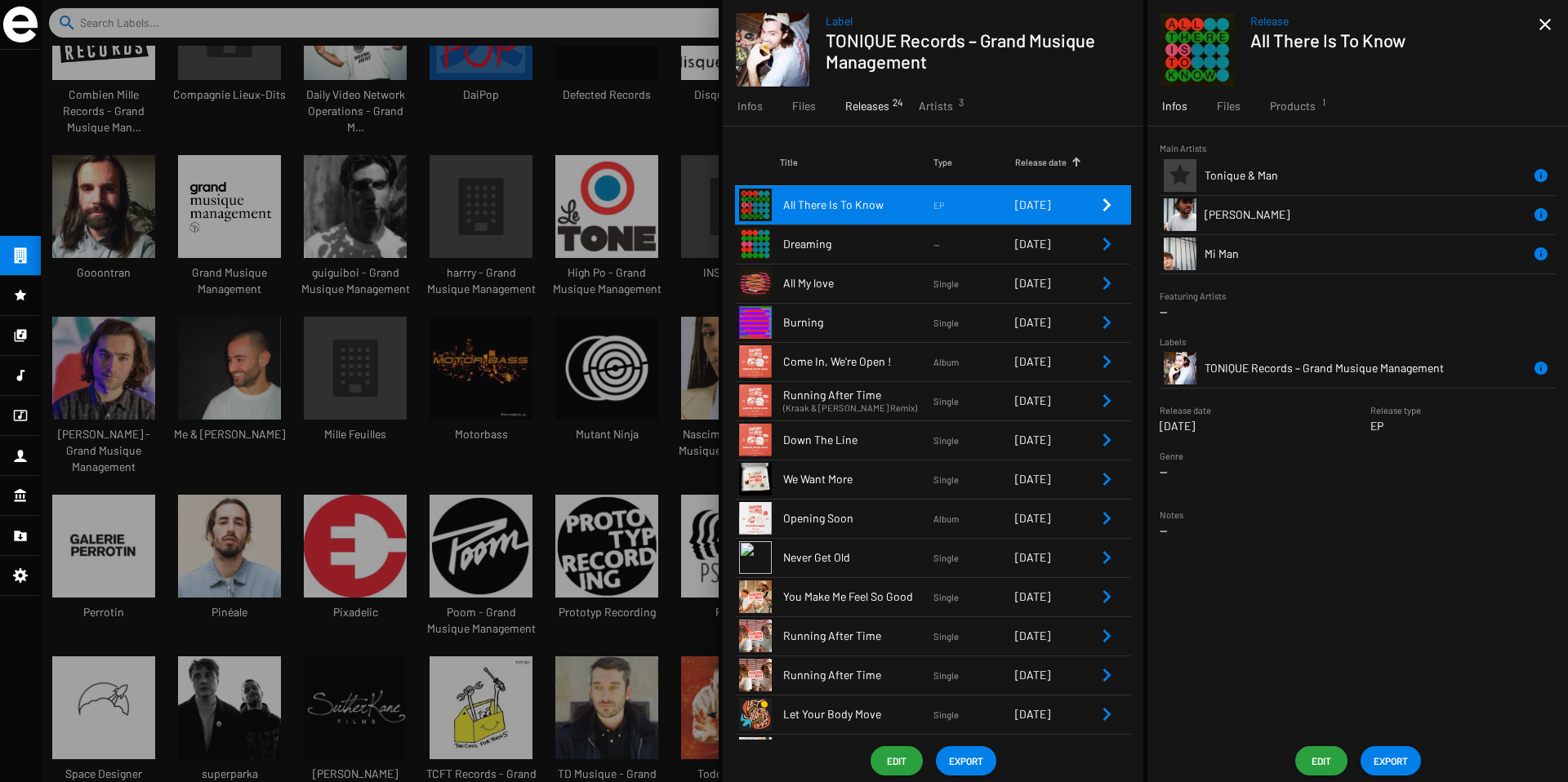
click at [867, 286] on span "All My love" at bounding box center [858, 283] width 151 height 16
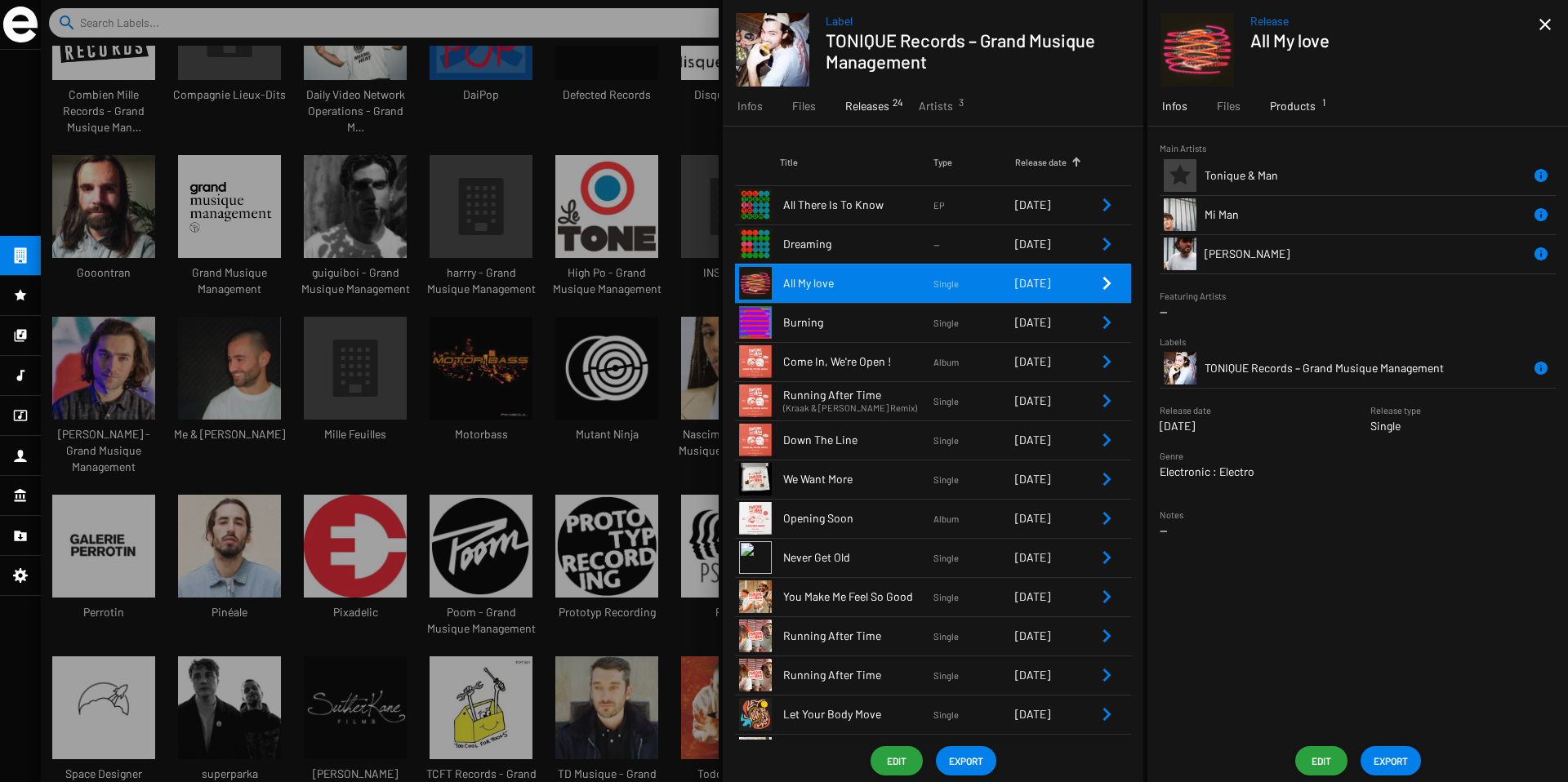
click at [1282, 106] on span "Products 1" at bounding box center [1293, 106] width 46 height 16
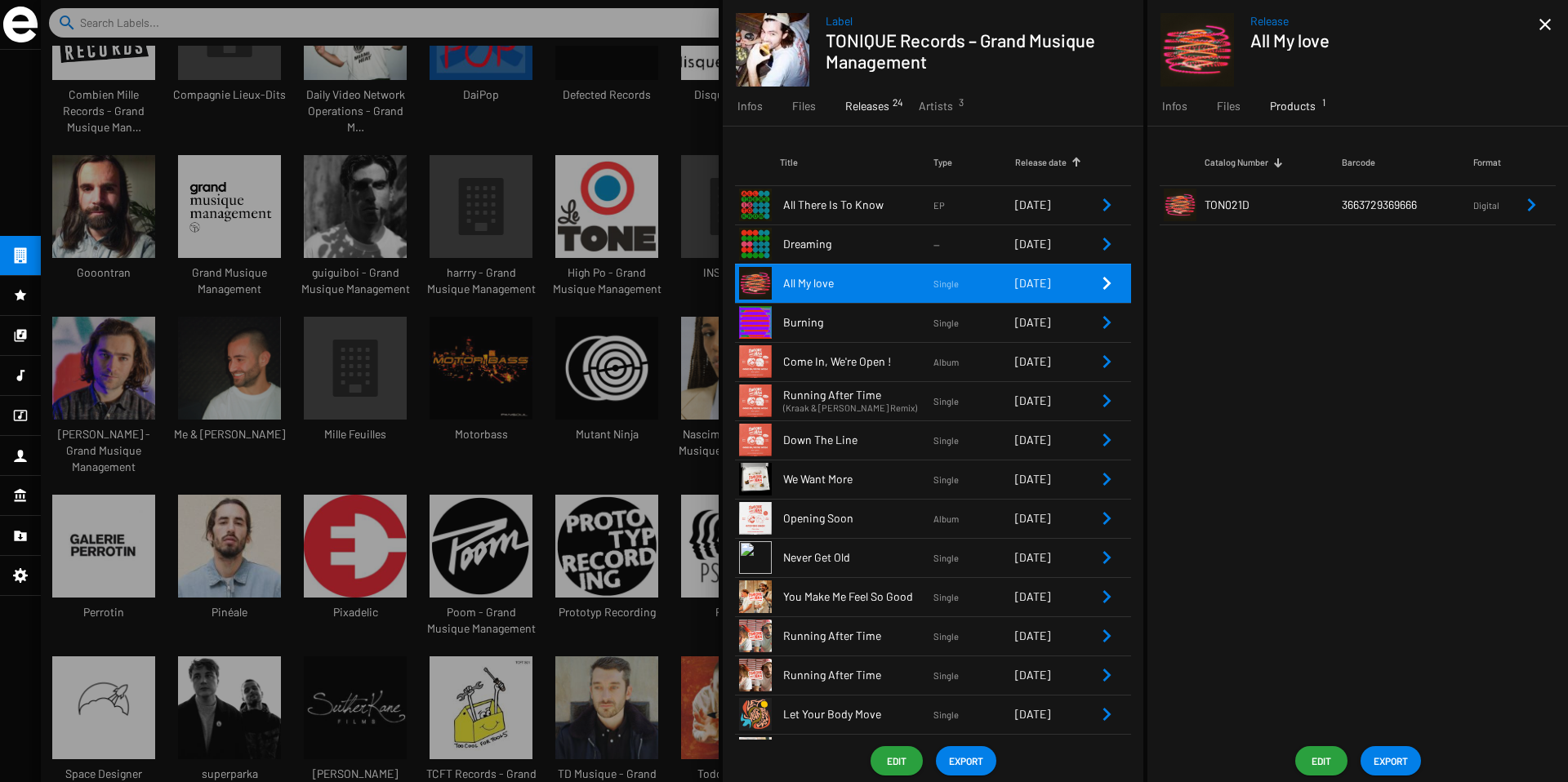
click at [1542, 25] on mat-icon "close" at bounding box center [1545, 25] width 20 height 20
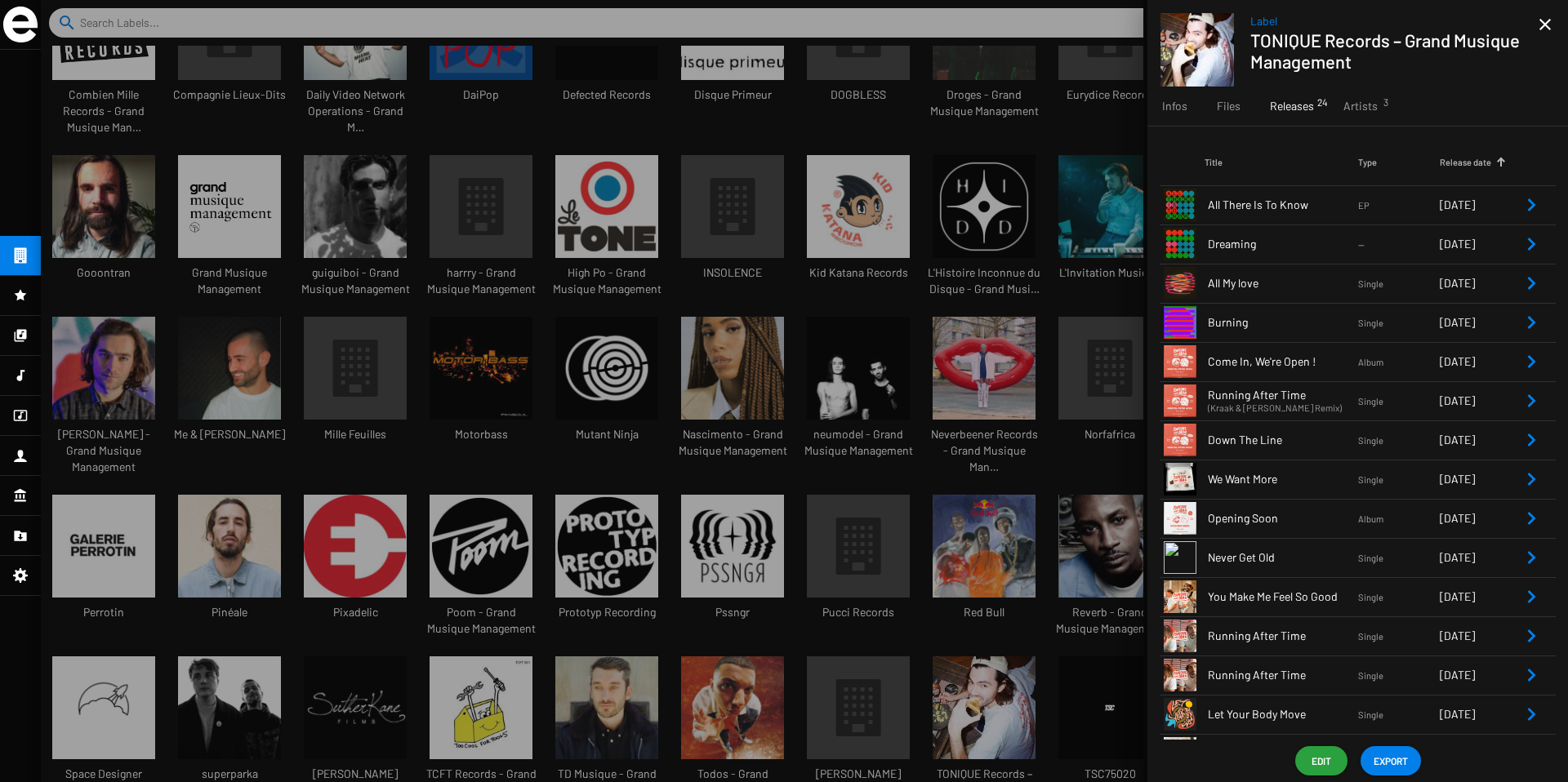
click at [1541, 26] on mat-icon "close" at bounding box center [1545, 25] width 20 height 20
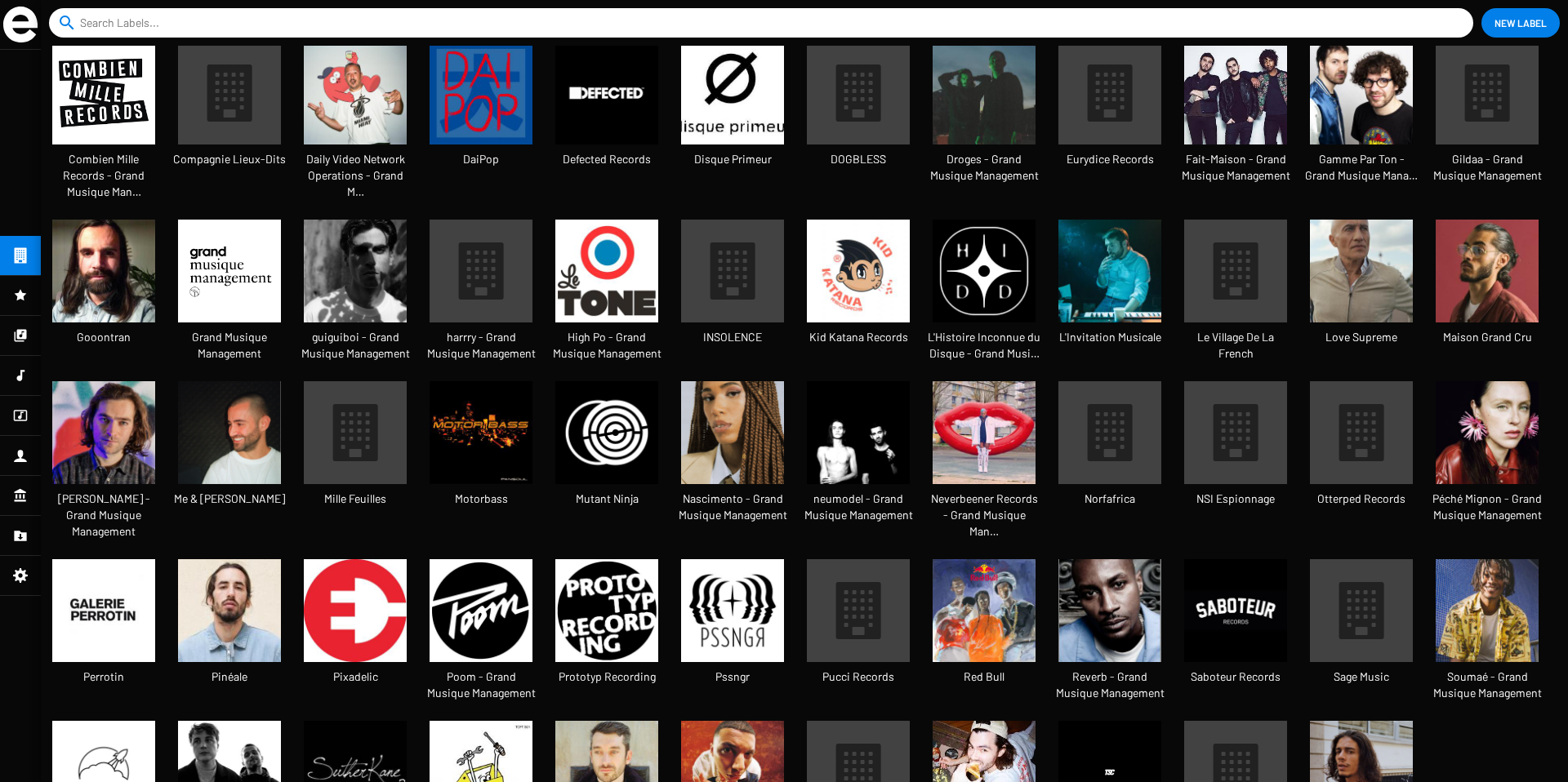
scroll to position [246, 0]
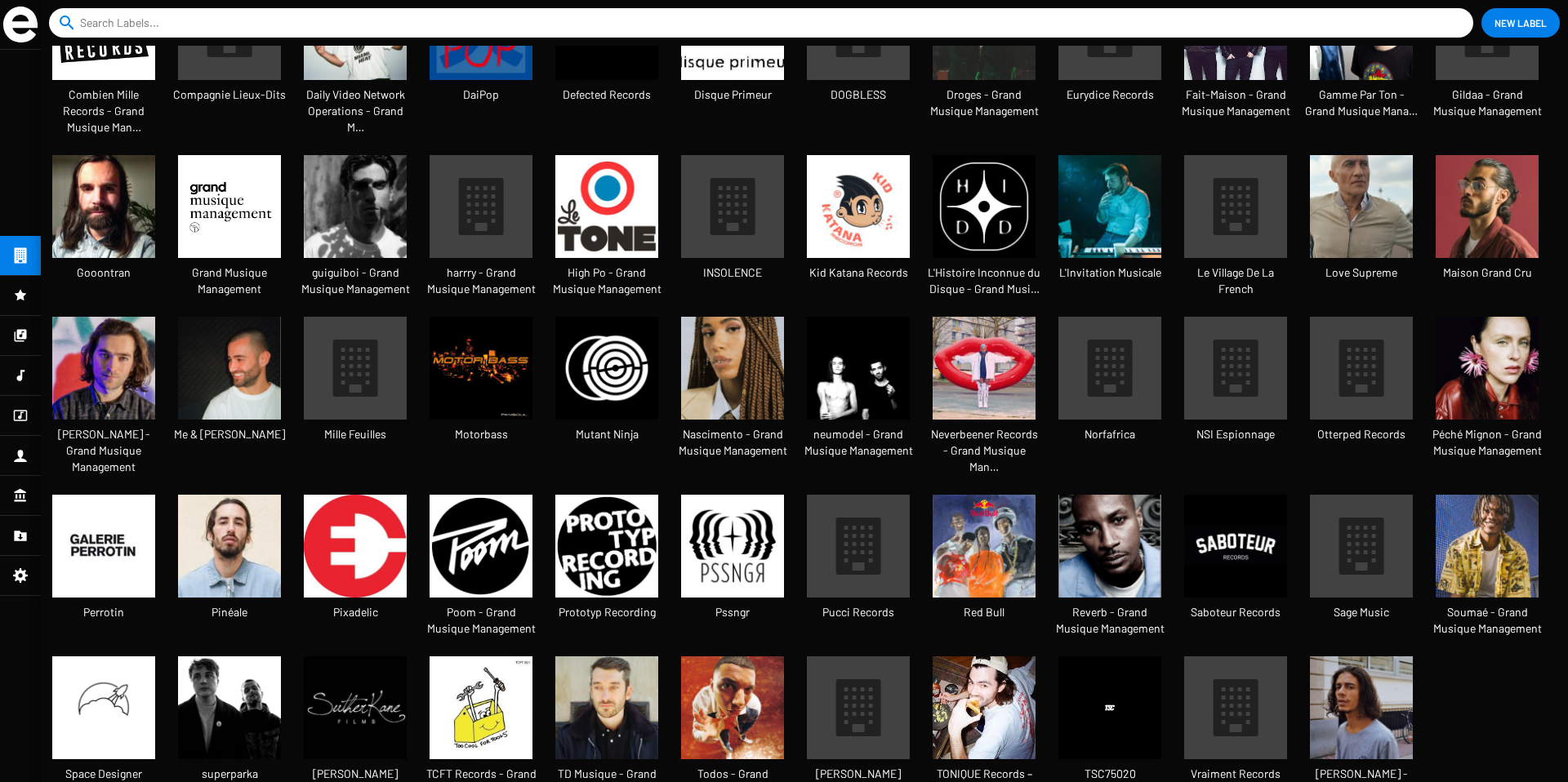
click at [1467, 324] on img at bounding box center [1486, 368] width 103 height 103
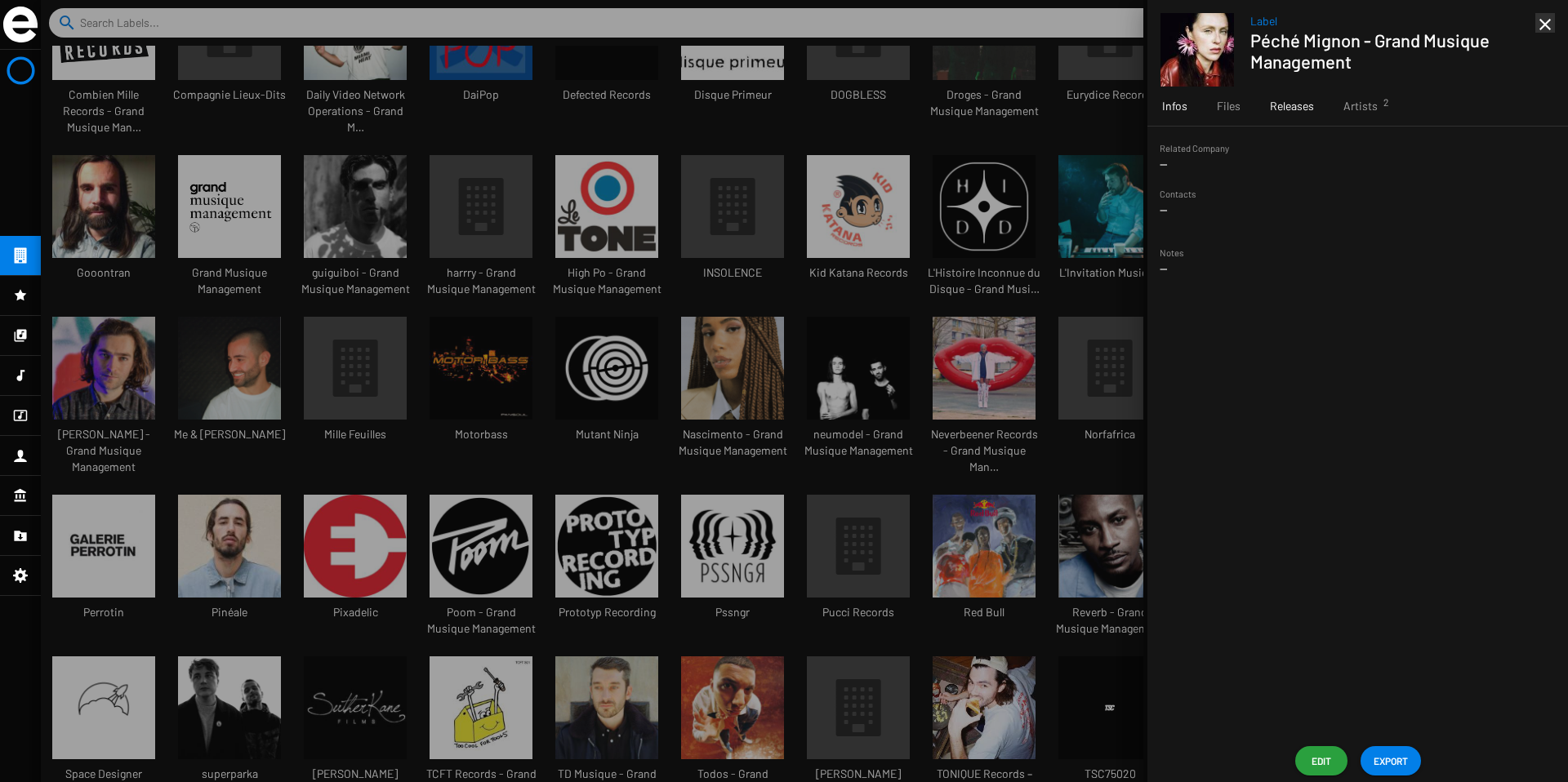
click at [1304, 107] on span "Releases" at bounding box center [1292, 106] width 44 height 16
click at [1354, 108] on span "Artists 2" at bounding box center [1361, 106] width 34 height 16
click at [1294, 104] on span "Releases 22" at bounding box center [1292, 106] width 44 height 16
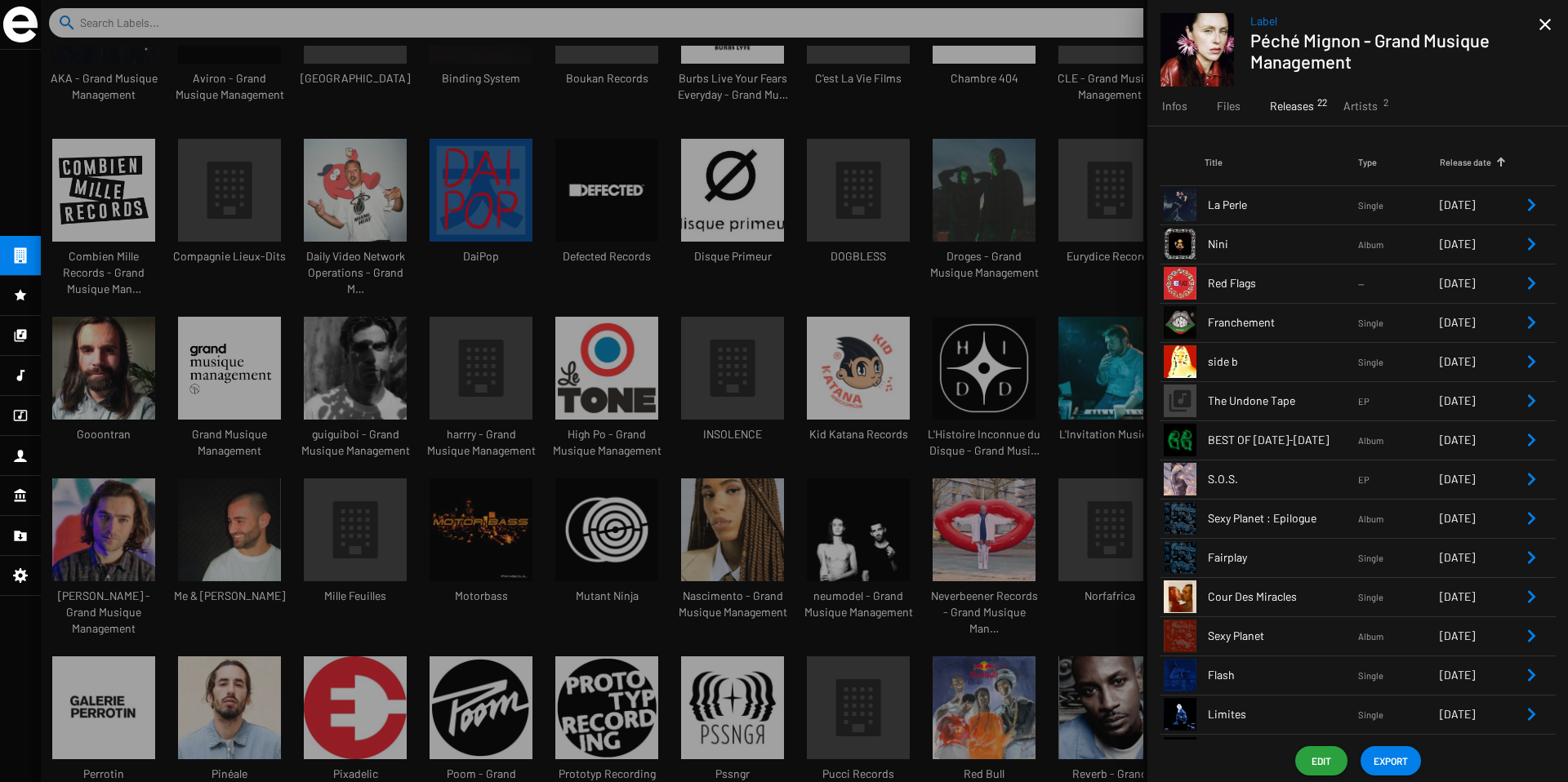
scroll to position [8, 8]
